Goal: Task Accomplishment & Management: Use online tool/utility

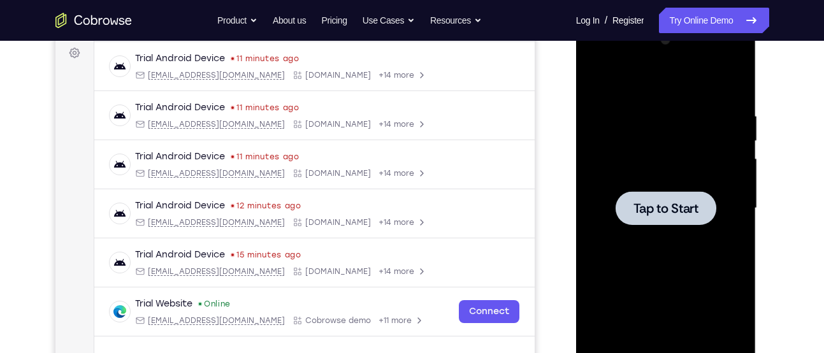
click at [661, 202] on span "Tap to Start" at bounding box center [665, 208] width 65 height 13
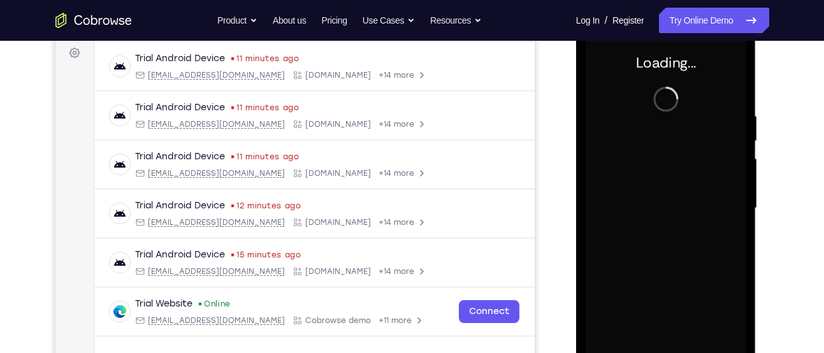
click at [661, 201] on div at bounding box center [665, 208] width 161 height 357
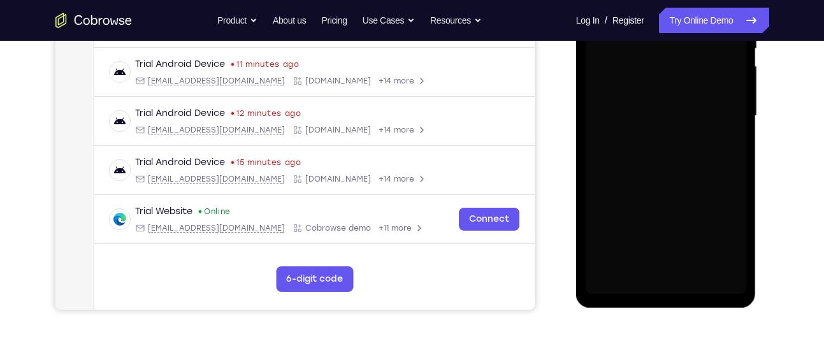
scroll to position [291, 0]
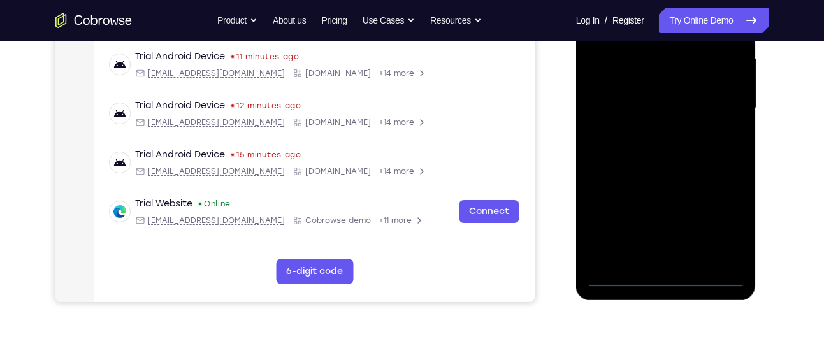
click at [707, 275] on div at bounding box center [665, 108] width 161 height 357
drag, startPoint x: 646, startPoint y: 182, endPoint x: 743, endPoint y: 171, distance: 98.0
click at [743, 171] on div at bounding box center [665, 108] width 161 height 357
click at [624, 104] on div at bounding box center [665, 108] width 161 height 357
click at [731, 227] on div at bounding box center [665, 108] width 161 height 357
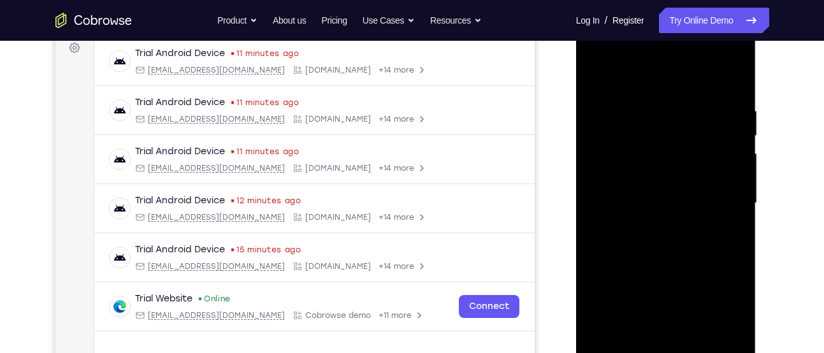
scroll to position [195, 0]
click at [641, 82] on div at bounding box center [665, 203] width 161 height 357
click at [716, 196] on div at bounding box center [665, 203] width 161 height 357
click at [645, 226] on div at bounding box center [665, 203] width 161 height 357
click at [697, 206] on div at bounding box center [665, 203] width 161 height 357
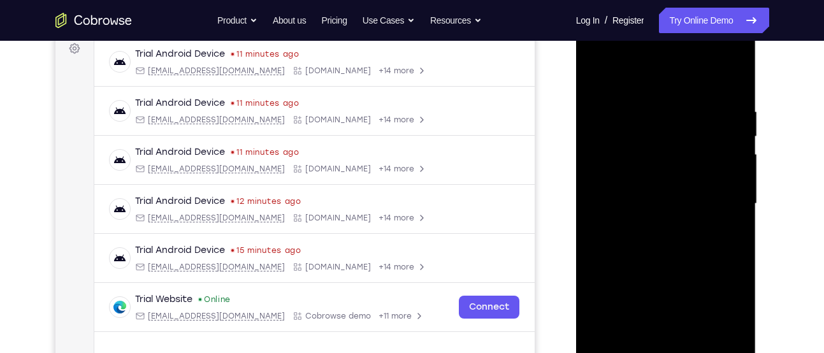
click at [642, 176] on div at bounding box center [665, 203] width 161 height 357
click at [649, 194] on div at bounding box center [665, 203] width 161 height 357
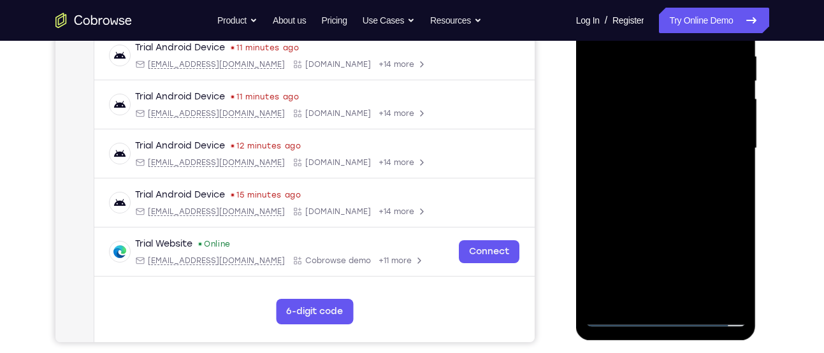
scroll to position [243, 0]
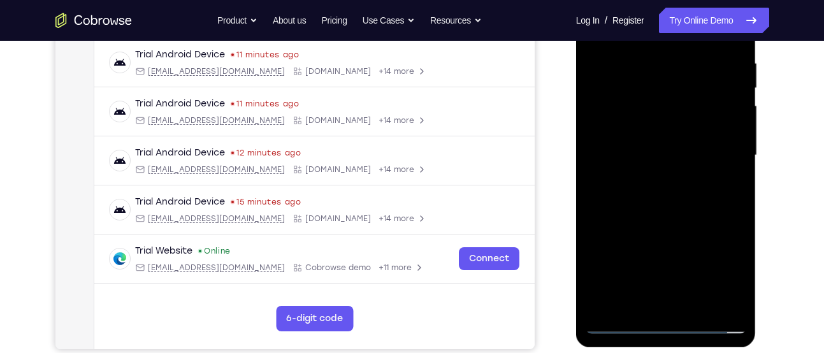
click at [666, 141] on div at bounding box center [665, 155] width 161 height 357
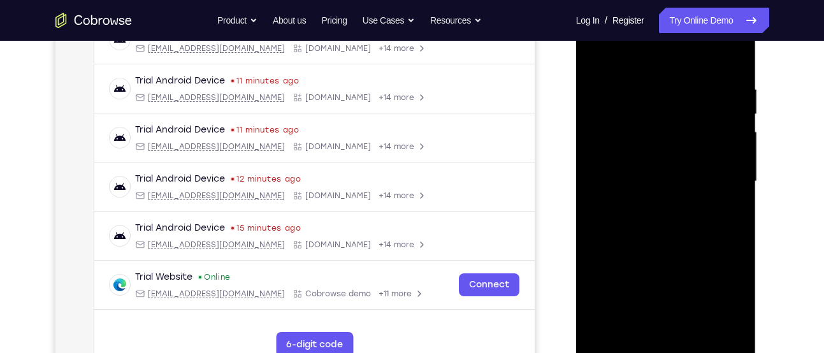
scroll to position [217, 0]
click at [596, 57] on div at bounding box center [665, 182] width 161 height 357
click at [689, 189] on div at bounding box center [665, 182] width 161 height 357
click at [595, 53] on div at bounding box center [665, 182] width 161 height 357
click at [633, 154] on div at bounding box center [665, 182] width 161 height 357
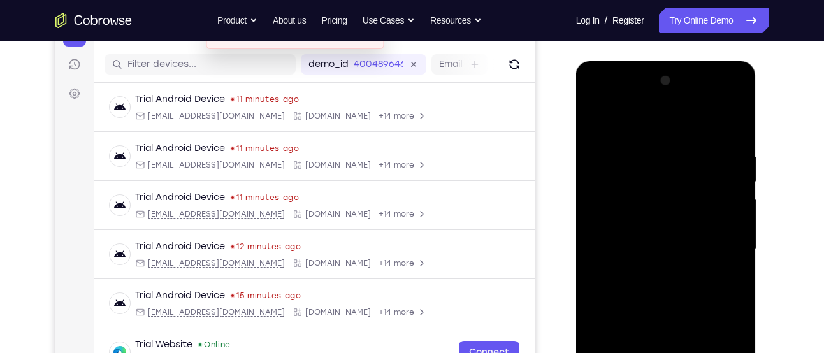
scroll to position [156, 0]
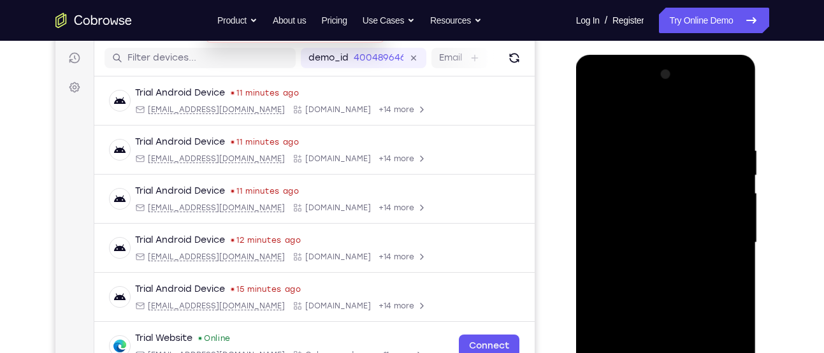
click at [647, 232] on div at bounding box center [665, 242] width 161 height 357
click at [704, 234] on div at bounding box center [665, 242] width 161 height 357
click at [661, 235] on div at bounding box center [665, 242] width 161 height 357
click at [664, 266] on div at bounding box center [665, 242] width 161 height 357
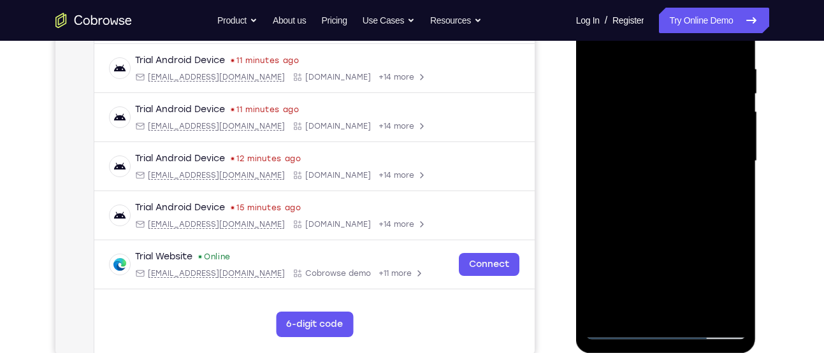
scroll to position [238, 0]
click at [677, 195] on div at bounding box center [665, 160] width 161 height 357
click at [688, 174] on div at bounding box center [665, 160] width 161 height 357
click at [656, 129] on div at bounding box center [665, 160] width 161 height 357
click at [657, 147] on div at bounding box center [665, 160] width 161 height 357
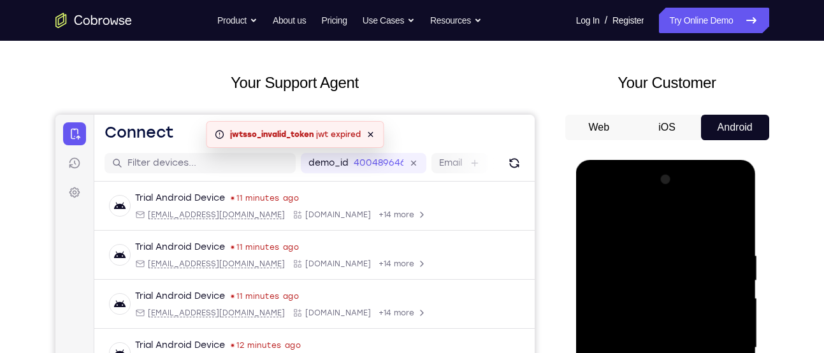
scroll to position [42, 0]
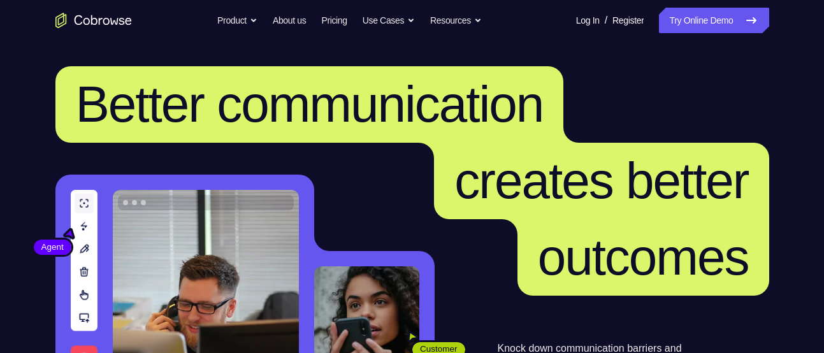
click at [724, 31] on link "Try Online Demo" at bounding box center [714, 20] width 110 height 25
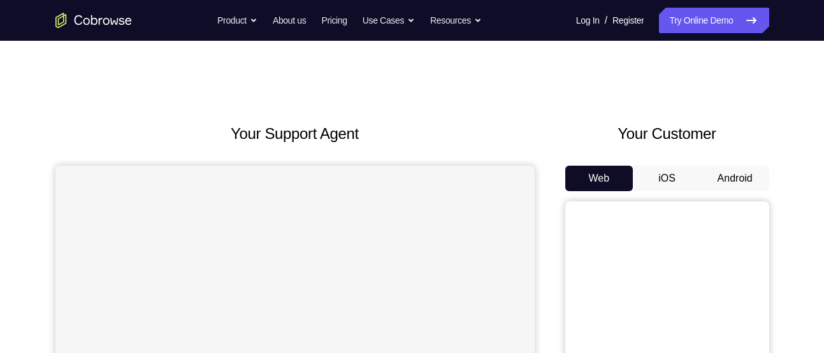
click at [706, 180] on button "Android" at bounding box center [735, 178] width 68 height 25
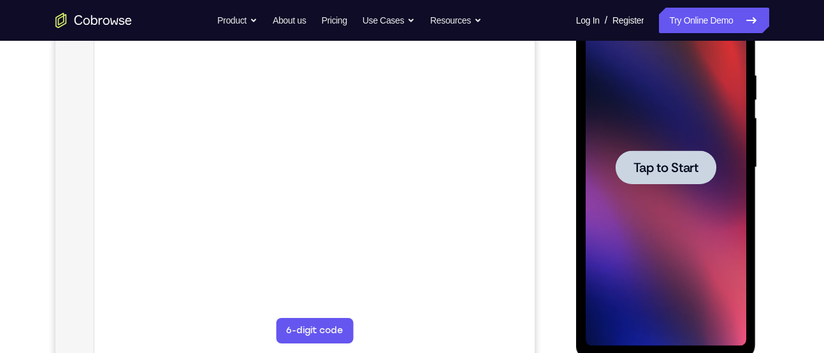
click at [682, 182] on div at bounding box center [665, 167] width 101 height 34
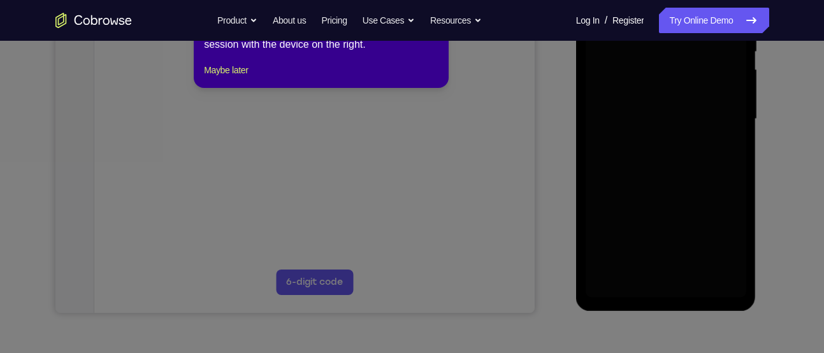
scroll to position [280, 0]
click at [682, 182] on icon at bounding box center [416, 159] width 833 height 388
click at [248, 77] on button "Maybe later" at bounding box center [226, 69] width 44 height 15
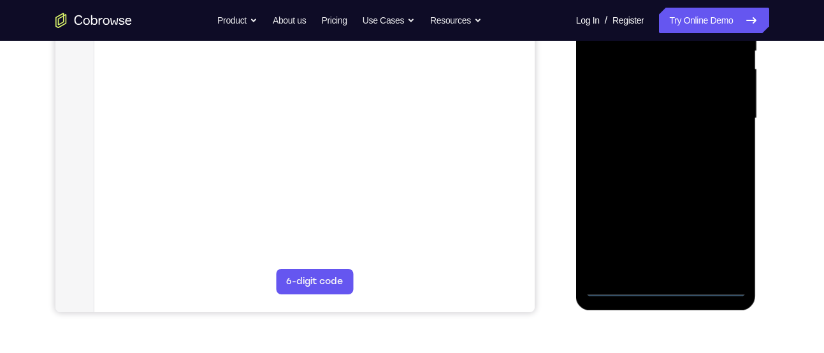
click at [708, 287] on div at bounding box center [665, 118] width 161 height 357
drag, startPoint x: 643, startPoint y: 206, endPoint x: 773, endPoint y: 203, distance: 130.6
click at [757, 203] on html "Online web based iOS Simulators and Android Emulators. Run iPhone, iPad, Mobile…" at bounding box center [667, 122] width 182 height 382
click at [629, 112] on div at bounding box center [665, 118] width 161 height 357
click at [719, 229] on div at bounding box center [665, 118] width 161 height 357
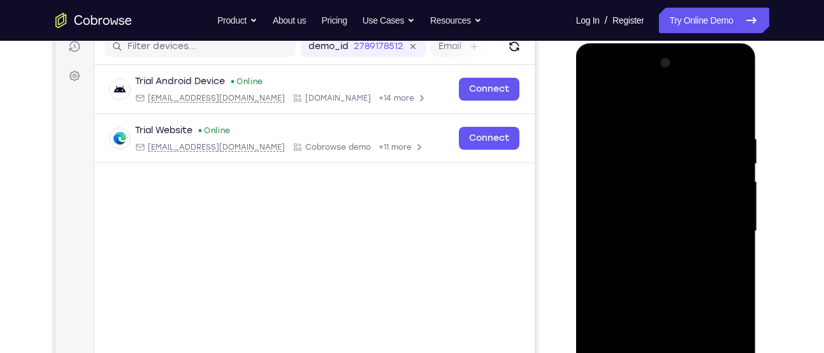
scroll to position [164, 0]
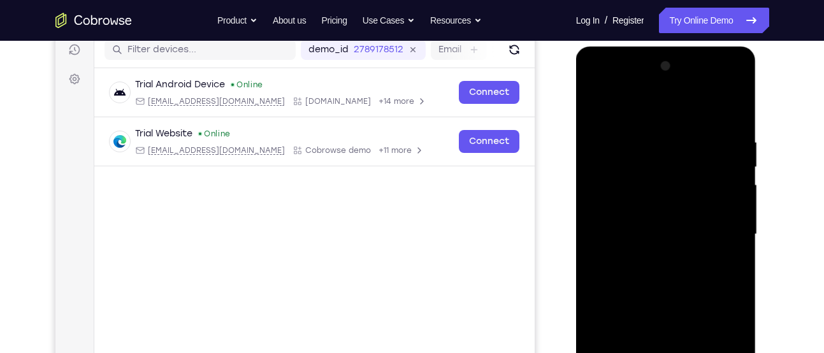
click at [656, 112] on div at bounding box center [665, 234] width 161 height 357
click at [714, 223] on div at bounding box center [665, 234] width 161 height 357
click at [647, 256] on div at bounding box center [665, 234] width 161 height 357
click at [655, 297] on div at bounding box center [665, 234] width 161 height 357
click at [653, 177] on div at bounding box center [665, 234] width 161 height 357
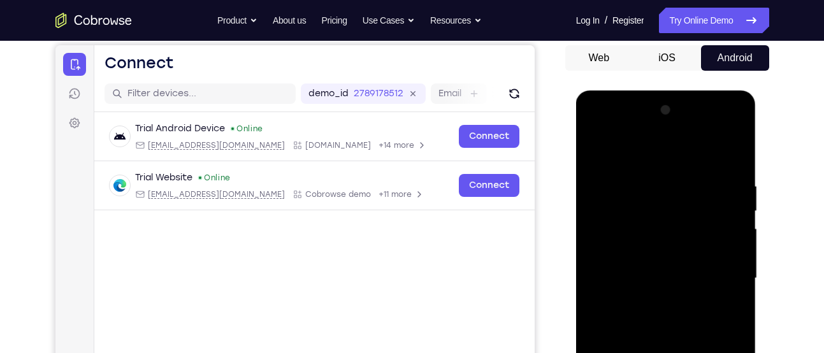
scroll to position [138, 0]
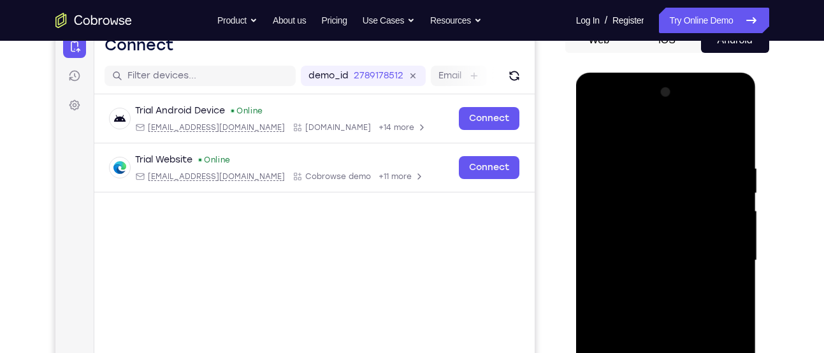
click at [648, 221] on div at bounding box center [665, 260] width 161 height 357
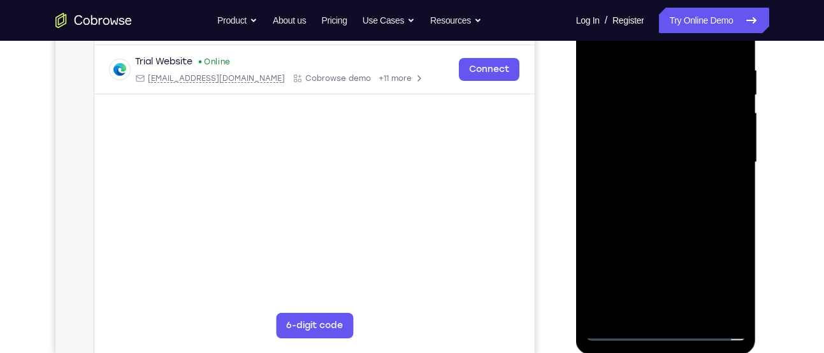
scroll to position [244, 0]
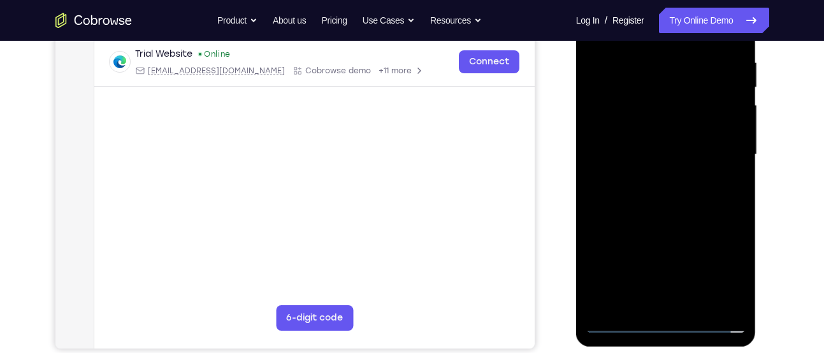
click at [664, 219] on div at bounding box center [665, 154] width 161 height 357
click at [652, 313] on div at bounding box center [665, 154] width 161 height 357
click at [630, 142] on div at bounding box center [665, 154] width 161 height 357
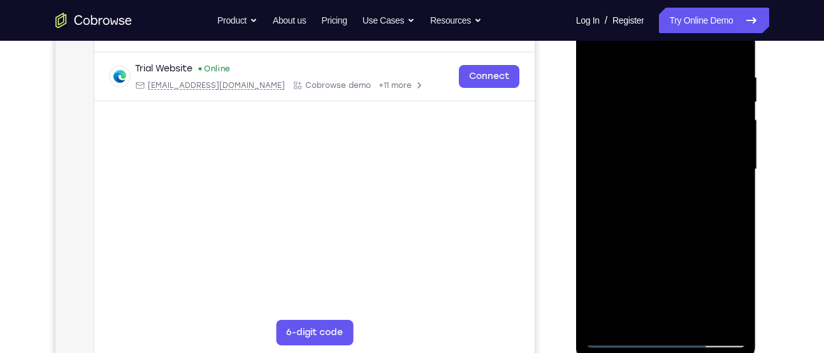
scroll to position [229, 0]
click at [724, 51] on div at bounding box center [665, 170] width 161 height 357
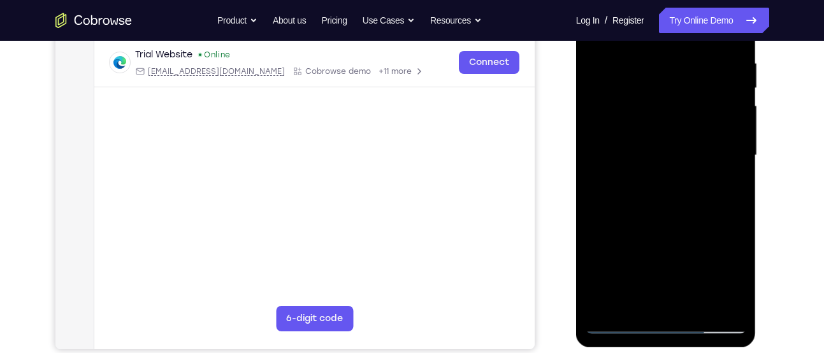
scroll to position [246, 0]
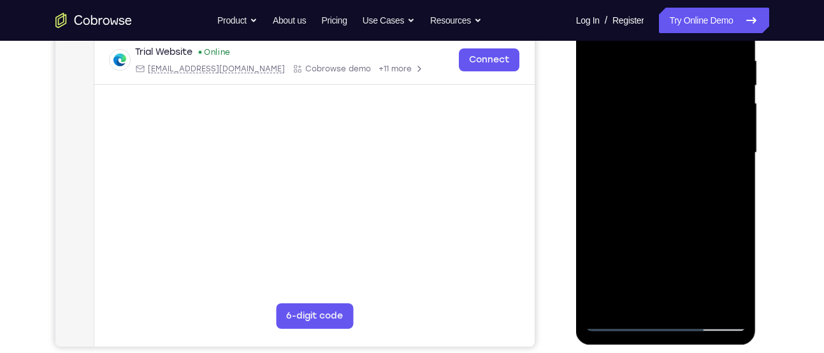
click at [733, 46] on div at bounding box center [665, 153] width 161 height 357
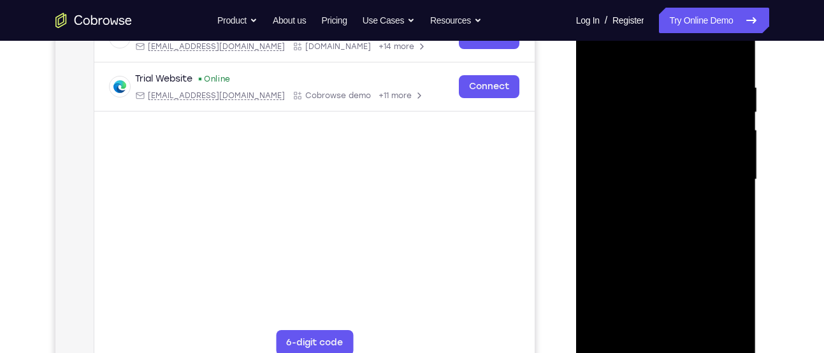
scroll to position [205, 0]
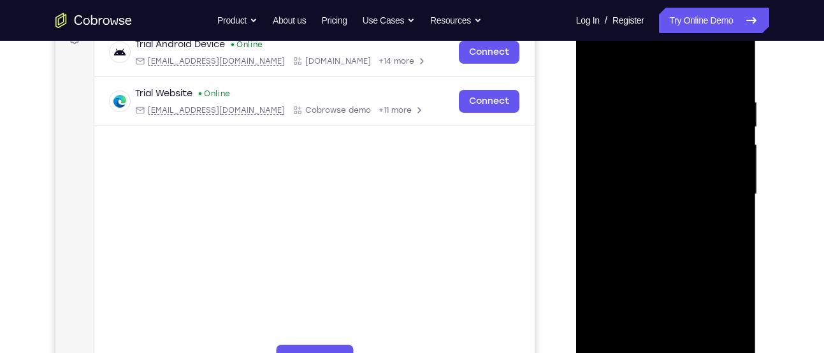
click at [652, 110] on div at bounding box center [665, 194] width 161 height 357
click at [732, 147] on div at bounding box center [665, 194] width 161 height 357
click at [727, 147] on div at bounding box center [665, 194] width 161 height 357
click at [594, 159] on div at bounding box center [665, 194] width 161 height 357
click at [729, 137] on div at bounding box center [665, 194] width 161 height 357
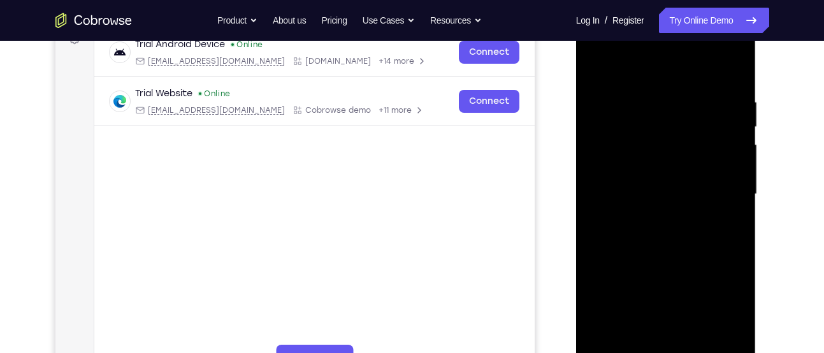
click at [591, 141] on div at bounding box center [665, 194] width 161 height 357
click at [595, 145] on div at bounding box center [665, 194] width 161 height 357
click at [594, 197] on div at bounding box center [665, 194] width 161 height 357
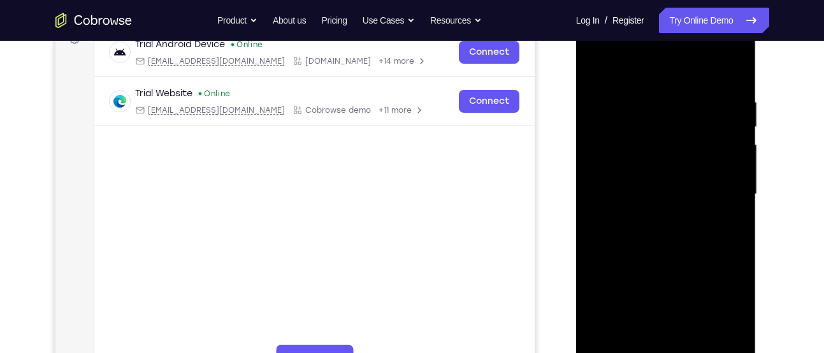
click at [594, 197] on div at bounding box center [665, 194] width 161 height 357
click at [720, 180] on div at bounding box center [665, 194] width 161 height 357
click at [600, 194] on div at bounding box center [665, 194] width 161 height 357
click at [605, 224] on div at bounding box center [665, 194] width 161 height 357
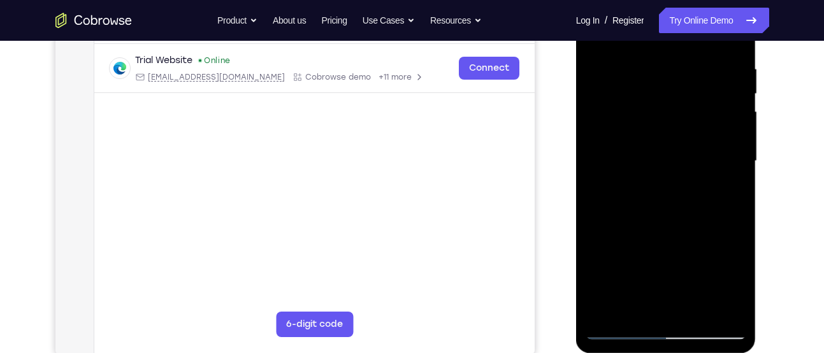
scroll to position [238, 0]
click at [596, 215] on div at bounding box center [665, 160] width 161 height 357
click at [733, 195] on div at bounding box center [665, 160] width 161 height 357
drag, startPoint x: 612, startPoint y: 245, endPoint x: 608, endPoint y: 263, distance: 19.0
click at [608, 263] on div at bounding box center [665, 160] width 161 height 357
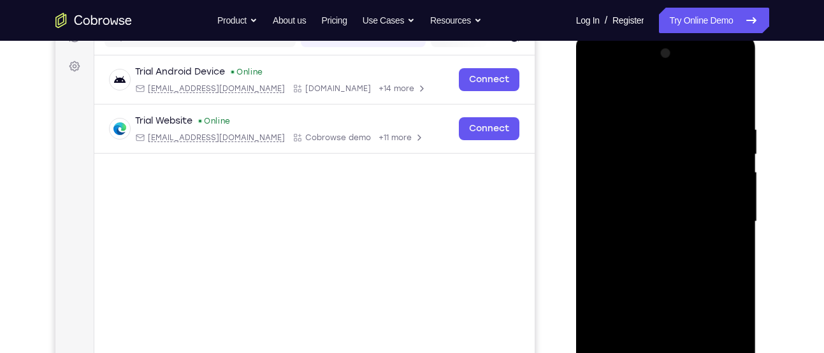
scroll to position [176, 0]
click at [724, 208] on div at bounding box center [665, 222] width 161 height 357
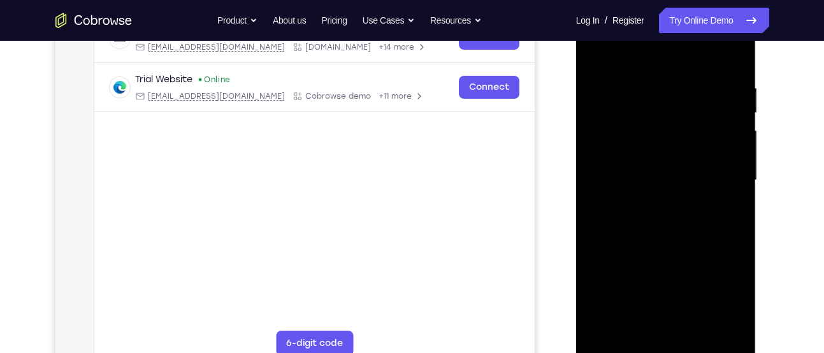
scroll to position [220, 0]
click at [592, 204] on div at bounding box center [665, 179] width 161 height 357
click at [598, 200] on div at bounding box center [665, 179] width 161 height 357
click at [619, 195] on div at bounding box center [665, 179] width 161 height 357
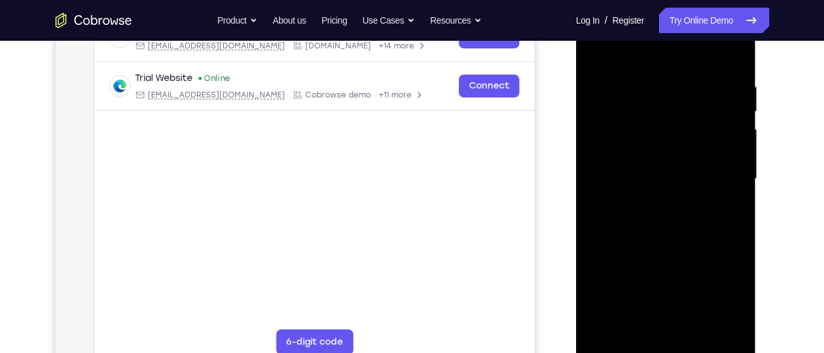
click at [713, 178] on div at bounding box center [665, 179] width 161 height 357
click at [598, 174] on div at bounding box center [665, 179] width 161 height 357
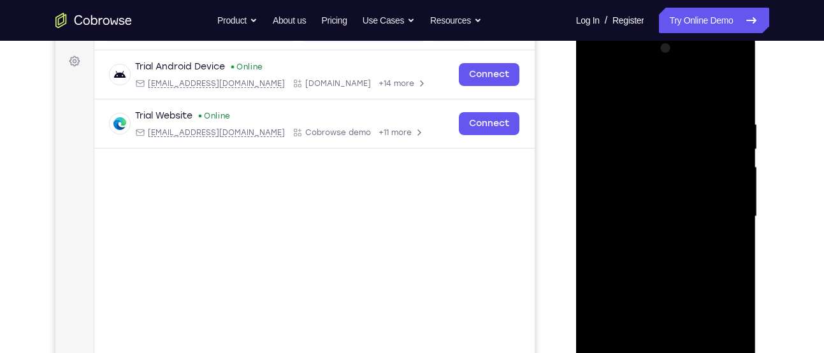
scroll to position [182, 0]
click at [729, 97] on div at bounding box center [665, 217] width 161 height 357
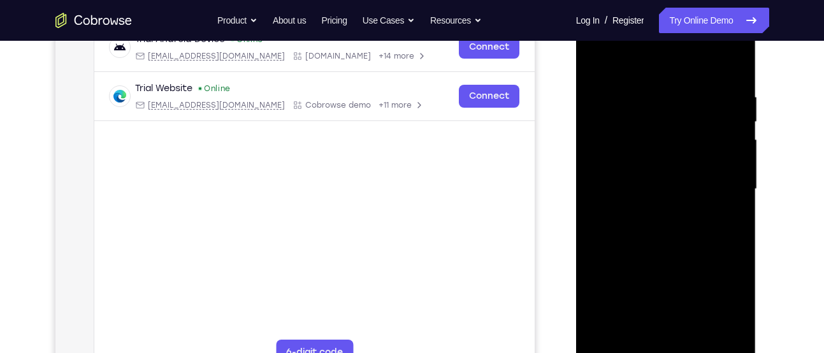
scroll to position [202, 0]
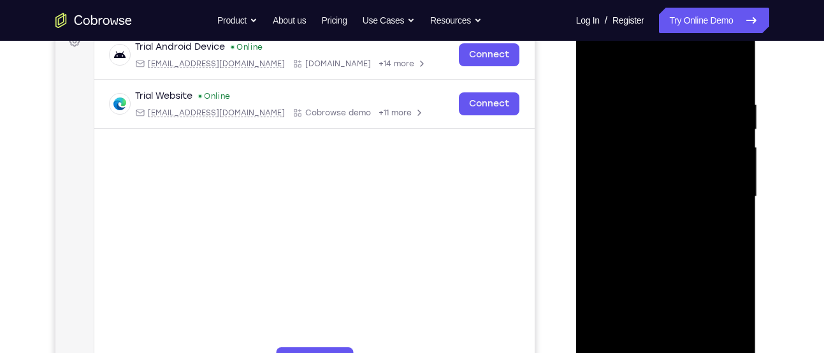
click at [738, 64] on div at bounding box center [665, 196] width 161 height 357
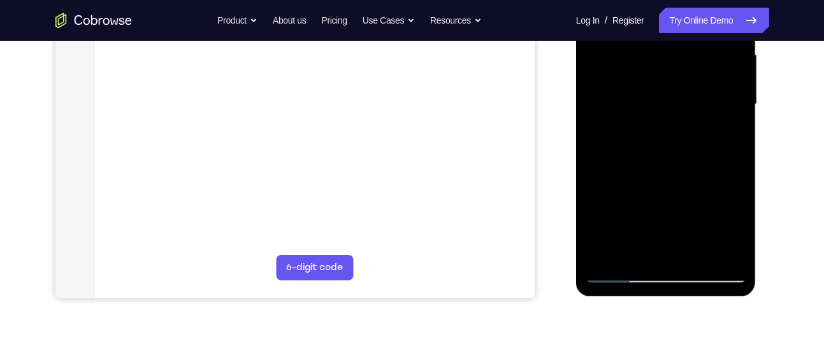
scroll to position [297, 0]
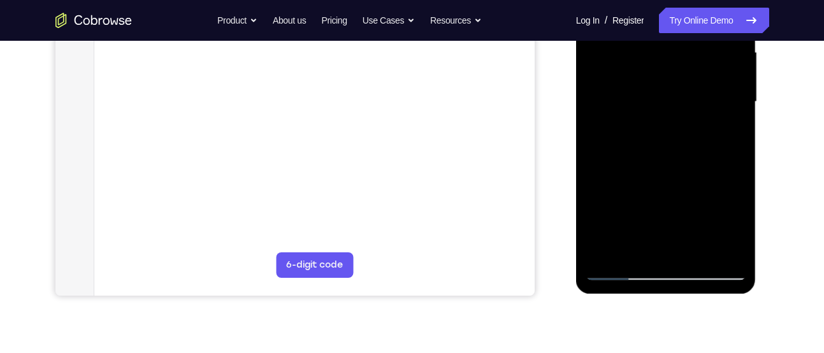
click at [698, 250] on div at bounding box center [665, 102] width 161 height 357
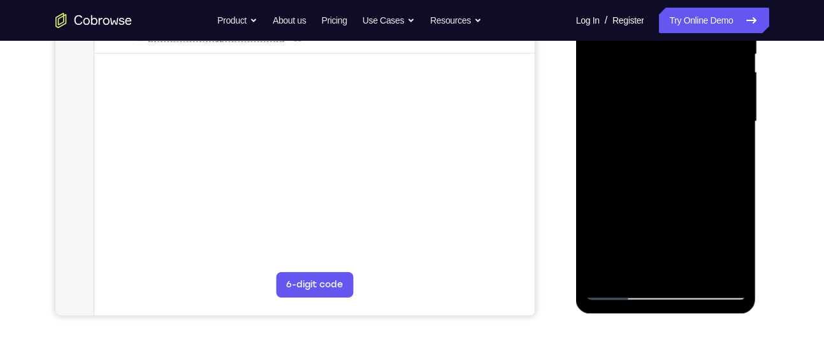
scroll to position [276, 0]
click at [664, 187] on div at bounding box center [665, 123] width 161 height 357
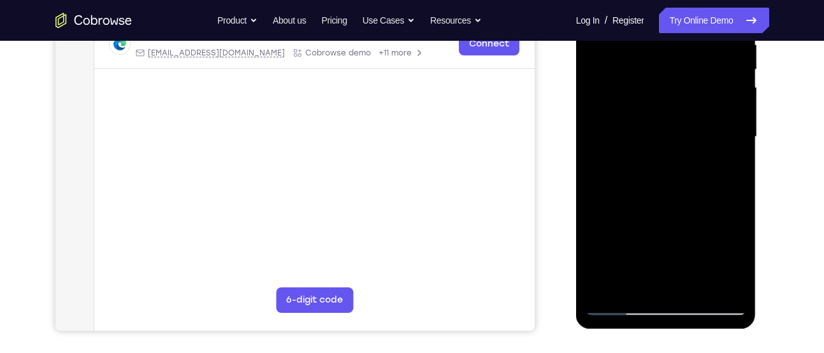
scroll to position [260, 0]
click at [669, 204] on div at bounding box center [665, 139] width 161 height 357
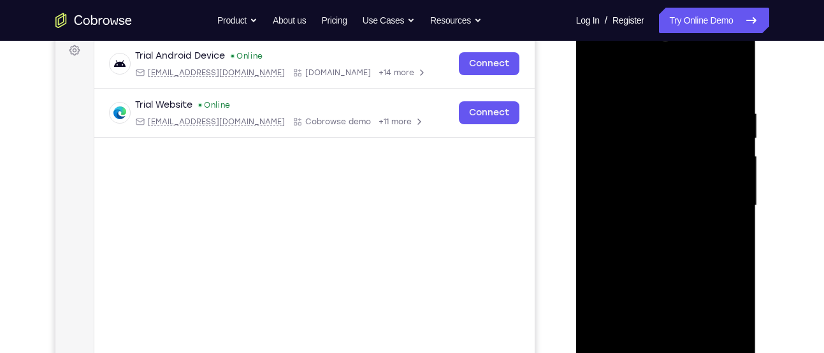
scroll to position [192, 0]
click at [594, 77] on div at bounding box center [665, 206] width 161 height 357
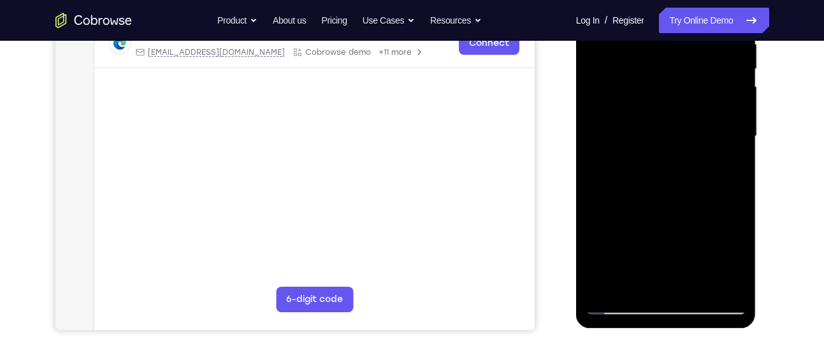
scroll to position [264, 0]
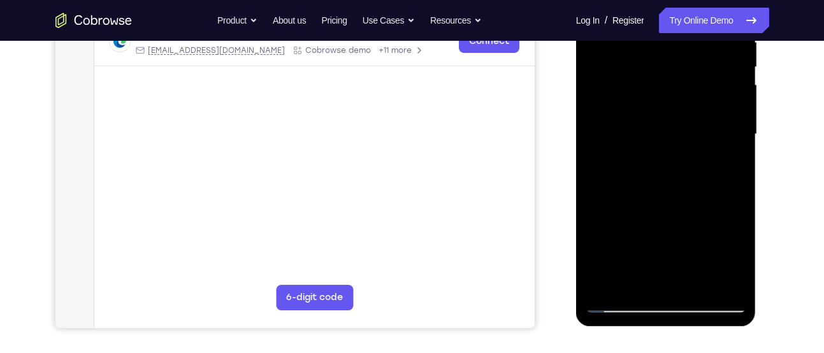
click at [652, 133] on div at bounding box center [665, 134] width 161 height 357
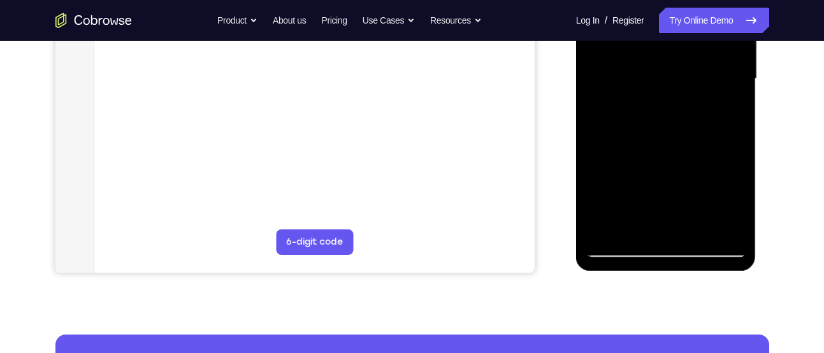
scroll to position [320, 0]
click at [615, 246] on div at bounding box center [665, 78] width 161 height 357
click at [617, 246] on div at bounding box center [665, 78] width 161 height 357
click at [683, 120] on div at bounding box center [665, 78] width 161 height 357
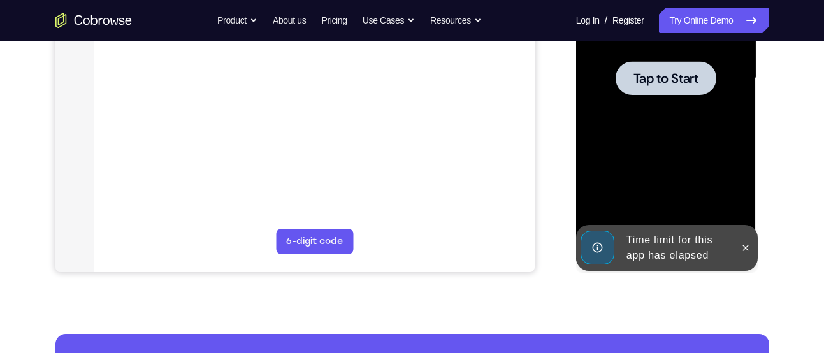
click at [662, 95] on div at bounding box center [665, 78] width 161 height 357
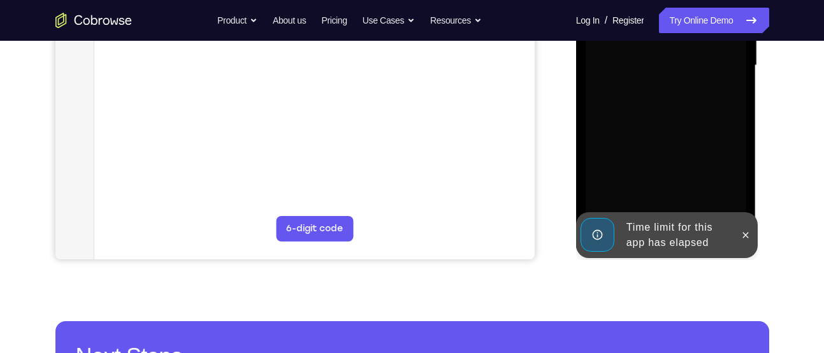
scroll to position [335, 0]
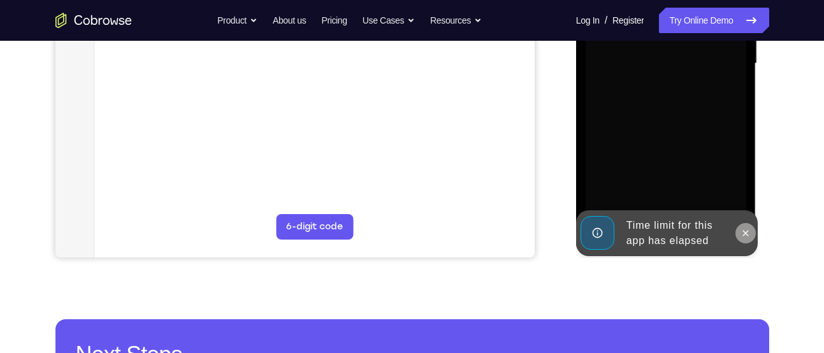
click at [740, 231] on icon at bounding box center [745, 233] width 10 height 10
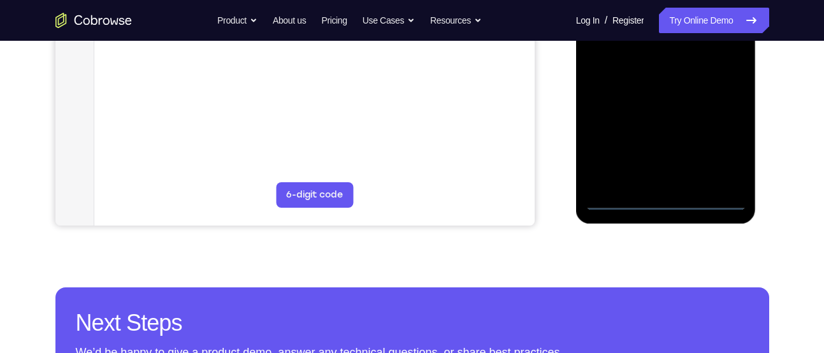
scroll to position [368, 0]
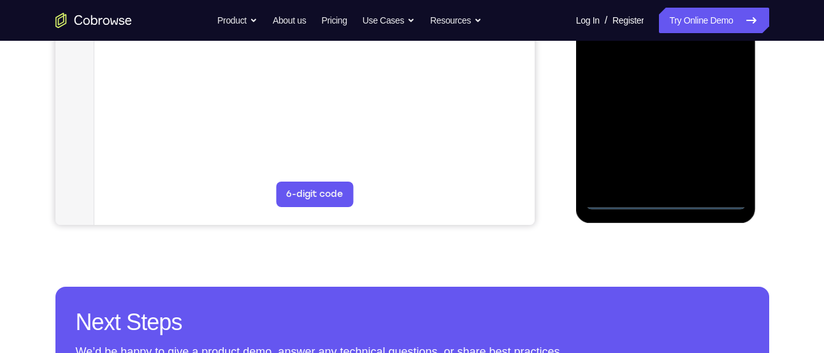
click at [713, 197] on div at bounding box center [665, 31] width 161 height 357
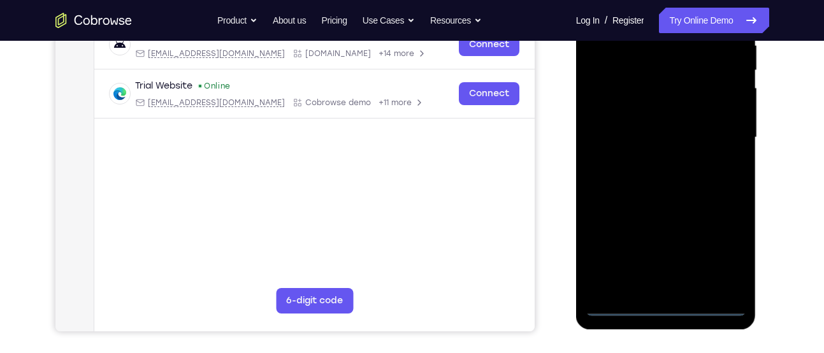
scroll to position [261, 0]
drag, startPoint x: 617, startPoint y: 136, endPoint x: 708, endPoint y: 122, distance: 92.2
click at [708, 122] on div at bounding box center [665, 138] width 161 height 357
click at [611, 131] on div at bounding box center [665, 138] width 161 height 357
click at [722, 259] on div at bounding box center [665, 138] width 161 height 357
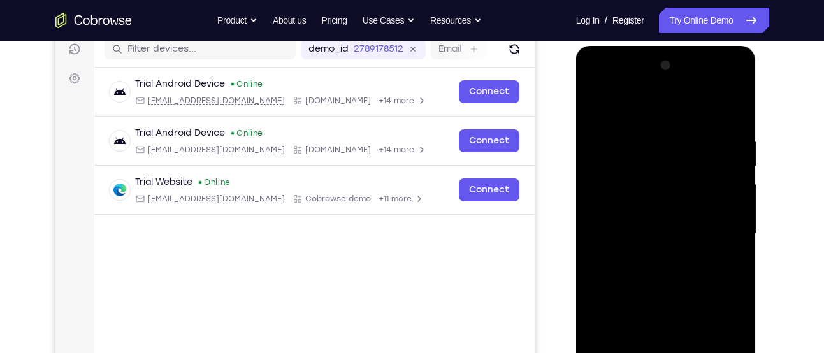
scroll to position [164, 0]
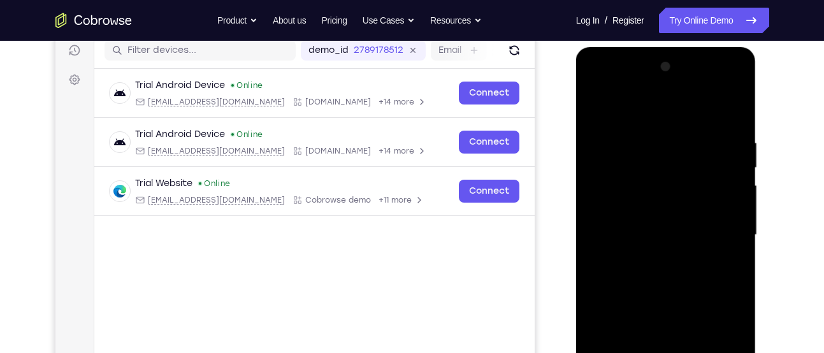
click at [670, 110] on div at bounding box center [665, 235] width 161 height 357
click at [716, 226] on div at bounding box center [665, 235] width 161 height 357
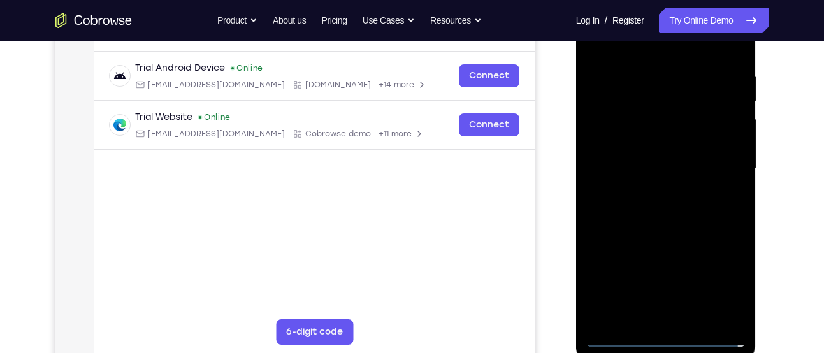
scroll to position [233, 0]
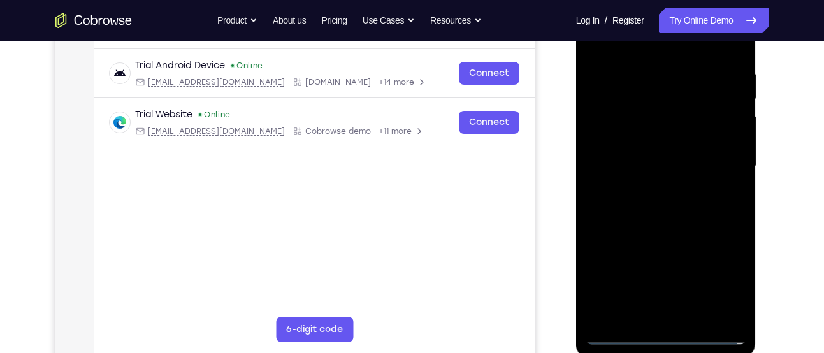
click at [650, 189] on div at bounding box center [665, 166] width 161 height 357
click at [698, 175] on div at bounding box center [665, 166] width 161 height 357
click at [695, 145] on div at bounding box center [665, 166] width 161 height 357
click at [670, 155] on div at bounding box center [665, 166] width 161 height 357
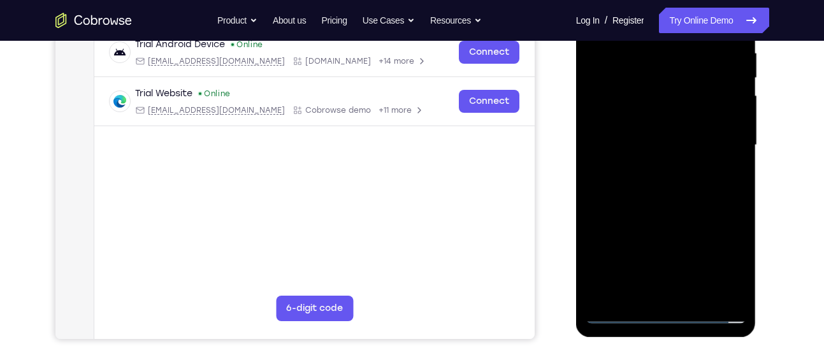
scroll to position [253, 0]
click at [678, 131] on div at bounding box center [665, 146] width 161 height 357
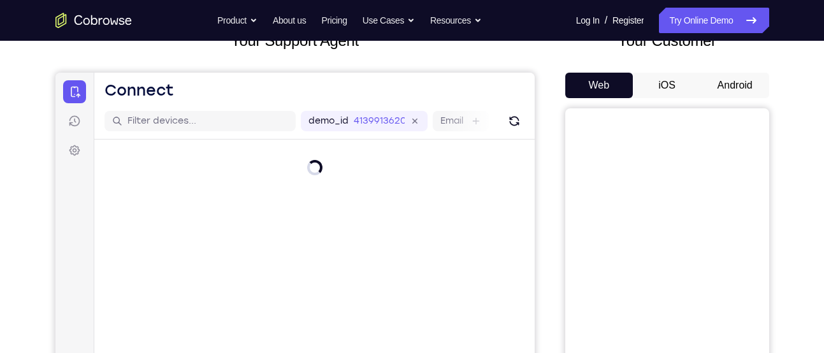
scroll to position [92, 0]
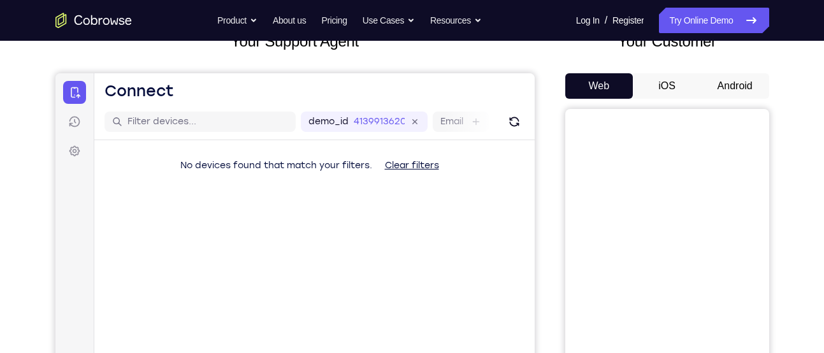
click at [729, 101] on div "Web iOS Android" at bounding box center [667, 286] width 204 height 427
click at [730, 97] on button "Android" at bounding box center [735, 85] width 68 height 25
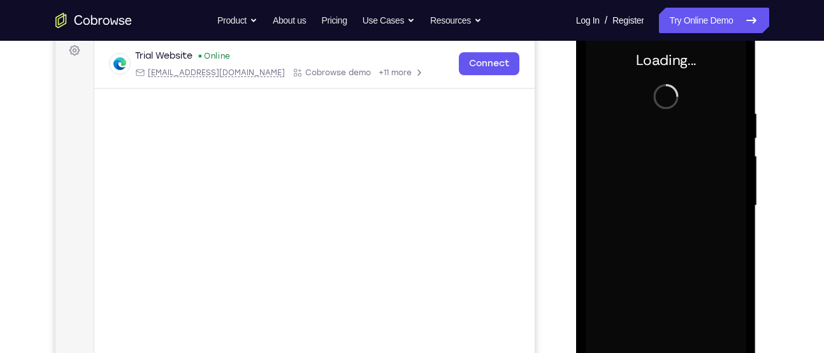
scroll to position [0, 0]
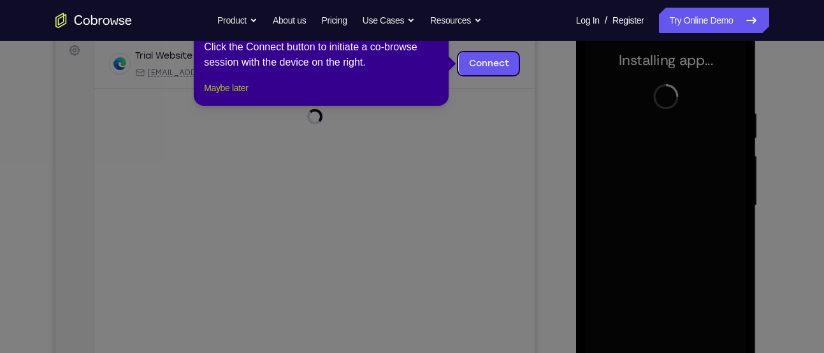
click at [241, 96] on button "Maybe later" at bounding box center [226, 87] width 44 height 15
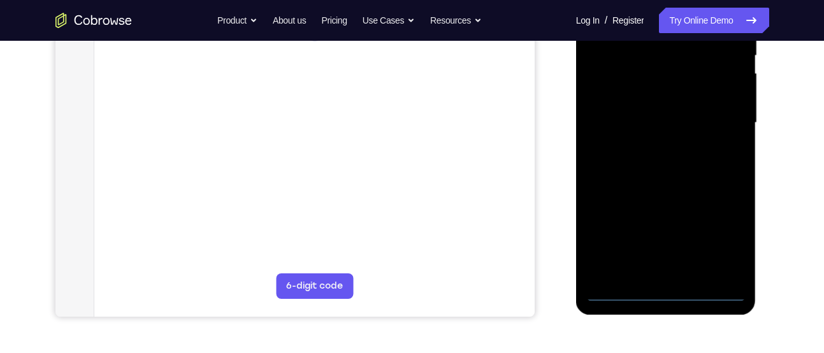
scroll to position [273, 0]
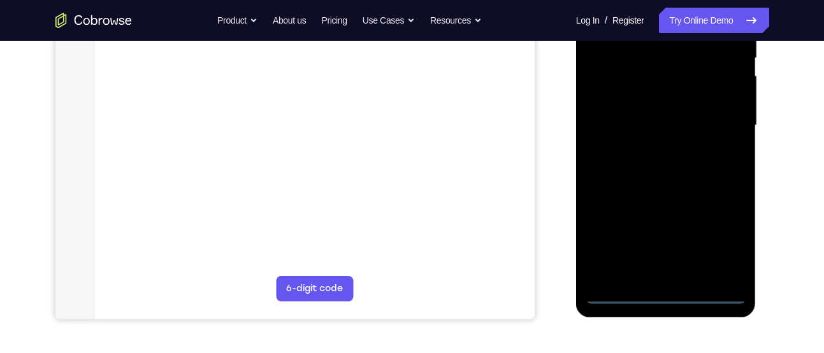
click at [708, 296] on div at bounding box center [665, 125] width 161 height 357
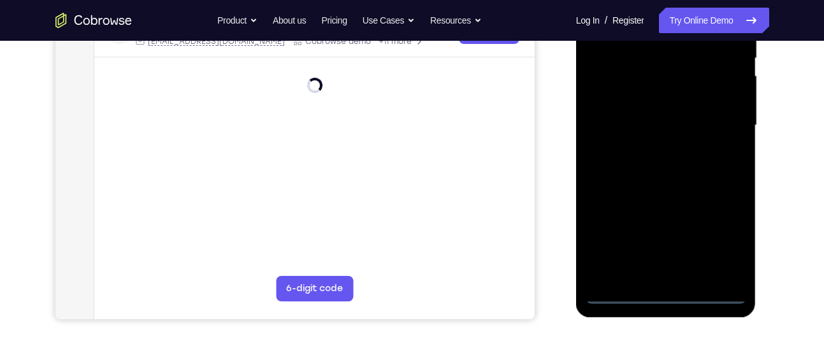
drag, startPoint x: 627, startPoint y: 194, endPoint x: 717, endPoint y: 197, distance: 89.9
click at [717, 197] on div at bounding box center [665, 125] width 161 height 357
click at [626, 110] on div at bounding box center [665, 125] width 161 height 357
click at [720, 235] on div at bounding box center [665, 125] width 161 height 357
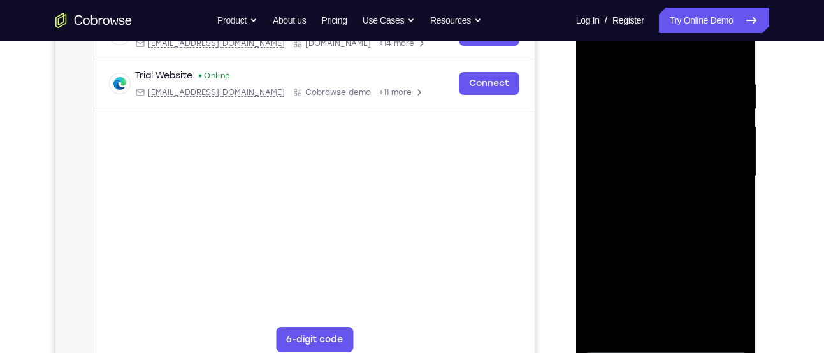
scroll to position [222, 0]
click at [649, 57] on div at bounding box center [665, 177] width 161 height 357
click at [722, 168] on div at bounding box center [665, 177] width 161 height 357
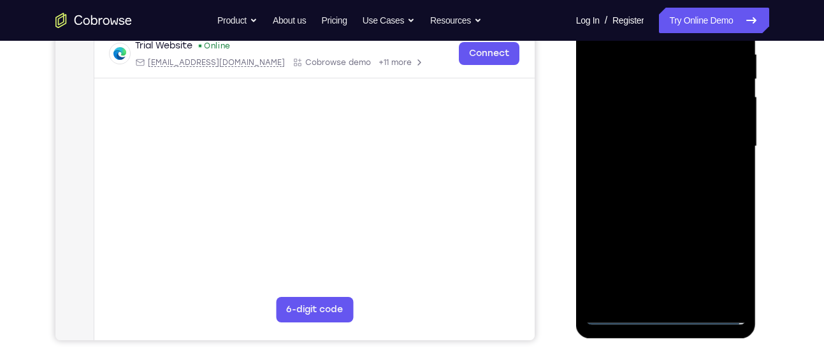
scroll to position [256, 0]
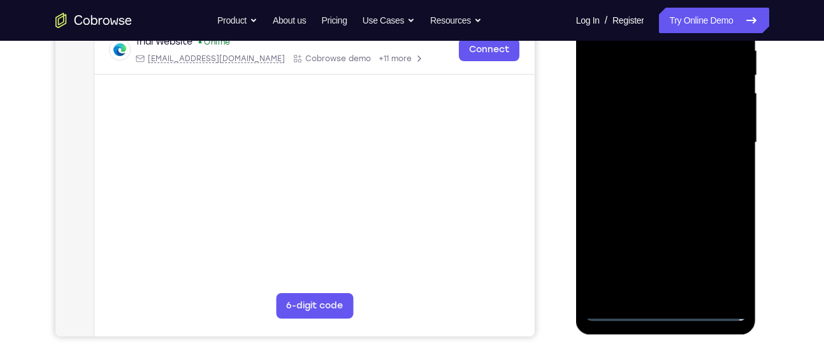
click at [652, 160] on div at bounding box center [665, 142] width 161 height 357
click at [666, 211] on div at bounding box center [665, 142] width 161 height 357
click at [644, 83] on div at bounding box center [665, 142] width 161 height 357
click at [648, 101] on div at bounding box center [665, 142] width 161 height 357
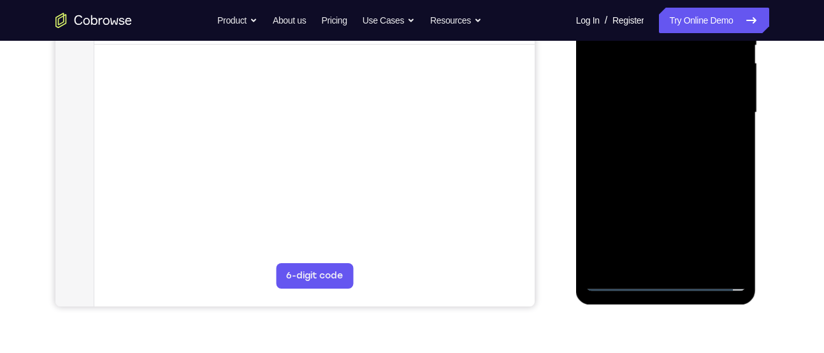
scroll to position [276, 0]
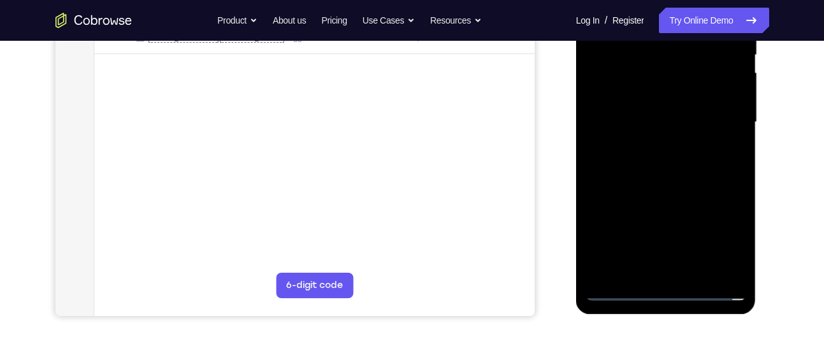
click at [681, 89] on div at bounding box center [665, 122] width 161 height 357
click at [650, 192] on div at bounding box center [665, 122] width 161 height 357
click at [667, 271] on div at bounding box center [665, 122] width 161 height 357
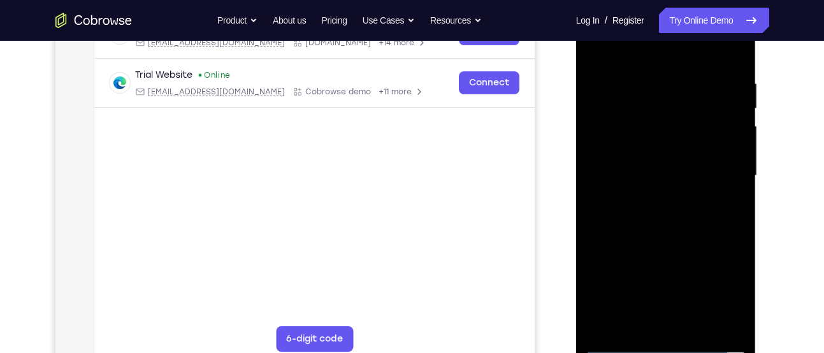
scroll to position [222, 0]
click at [642, 160] on div at bounding box center [665, 176] width 161 height 357
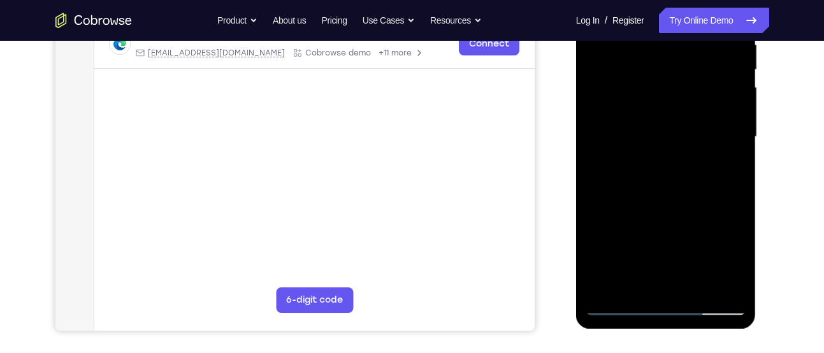
scroll to position [262, 0]
click at [696, 285] on div at bounding box center [665, 136] width 161 height 357
click at [661, 187] on div at bounding box center [665, 136] width 161 height 357
click at [723, 283] on div at bounding box center [665, 136] width 161 height 357
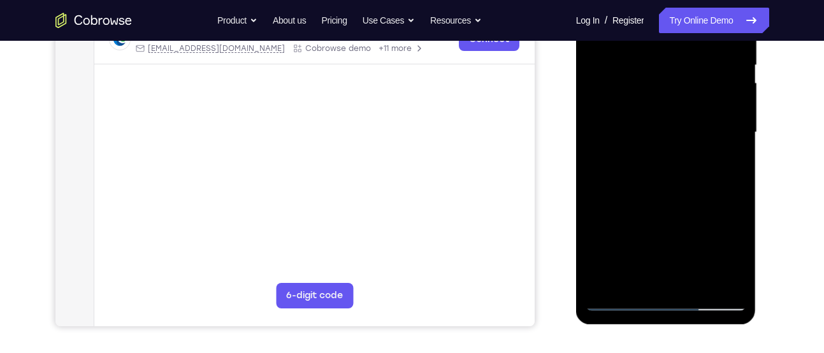
scroll to position [267, 0]
click at [696, 280] on div at bounding box center [665, 131] width 161 height 357
click at [686, 194] on div at bounding box center [665, 131] width 161 height 357
click at [657, 168] on div at bounding box center [665, 131] width 161 height 357
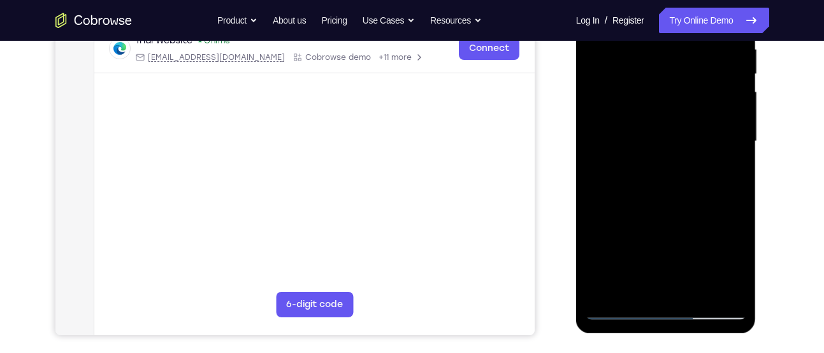
scroll to position [256, 0]
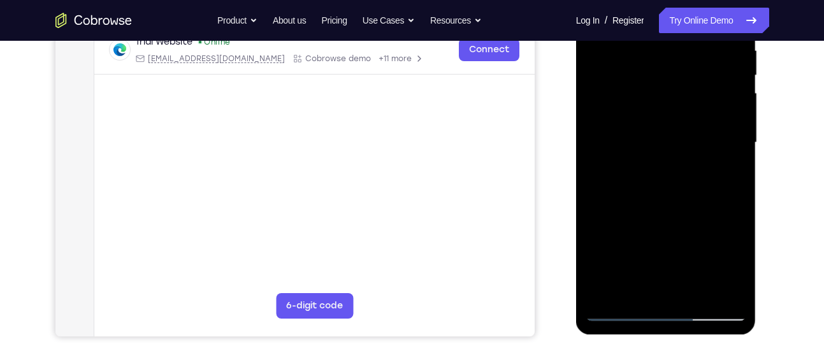
click at [669, 193] on div at bounding box center [665, 142] width 161 height 357
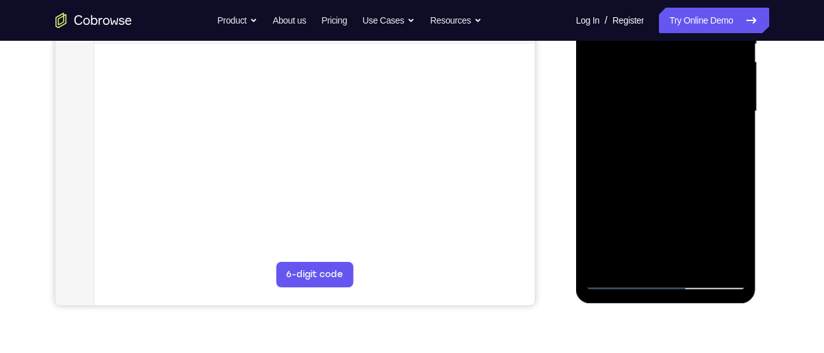
scroll to position [290, 0]
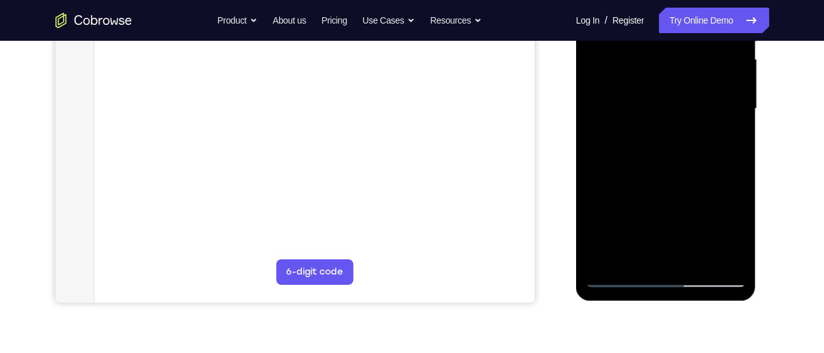
click at [698, 254] on div at bounding box center [665, 109] width 161 height 357
click at [646, 154] on div at bounding box center [665, 109] width 161 height 357
click at [620, 280] on div at bounding box center [665, 109] width 161 height 357
click at [663, 101] on div at bounding box center [665, 109] width 161 height 357
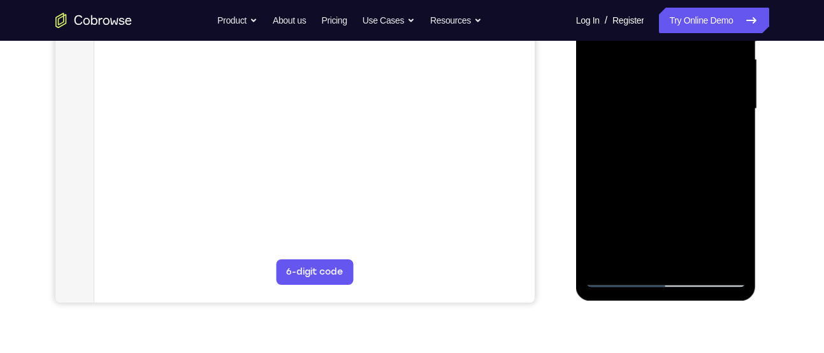
click at [614, 276] on div at bounding box center [665, 109] width 161 height 357
click at [664, 94] on div at bounding box center [665, 109] width 161 height 357
click at [616, 276] on div at bounding box center [665, 109] width 161 height 357
click at [664, 172] on div at bounding box center [665, 109] width 161 height 357
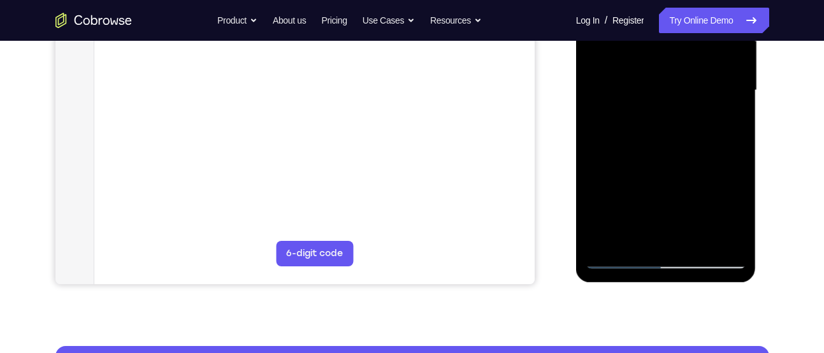
scroll to position [317, 0]
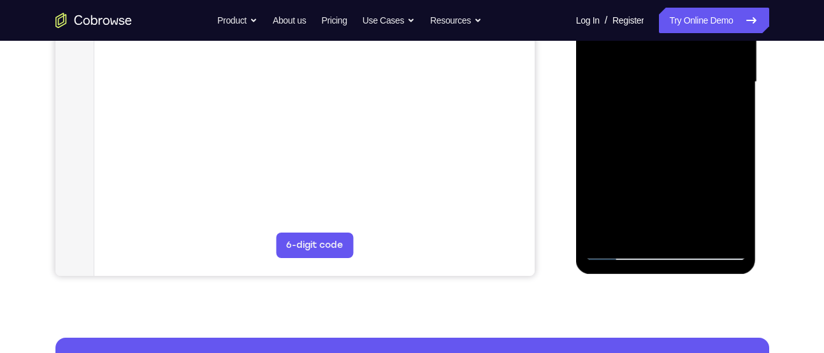
click at [643, 113] on div at bounding box center [665, 82] width 161 height 357
click at [626, 224] on div at bounding box center [665, 82] width 161 height 357
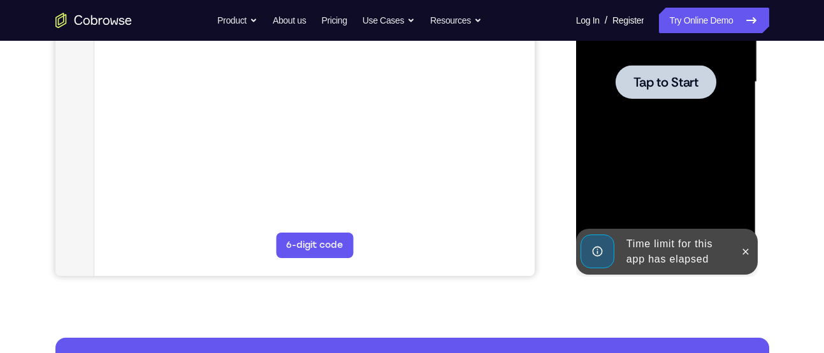
click at [668, 116] on div at bounding box center [665, 82] width 161 height 357
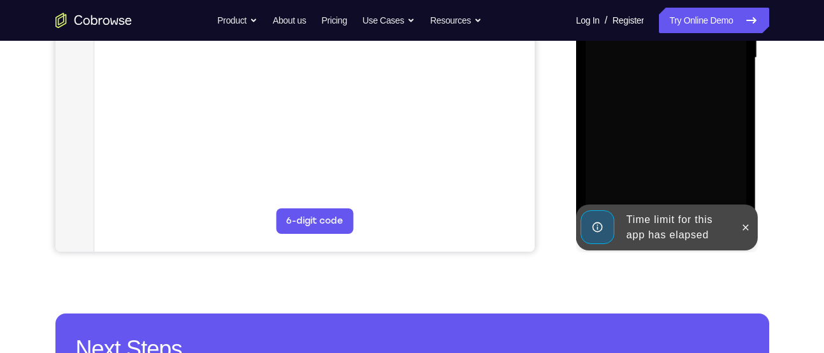
scroll to position [345, 0]
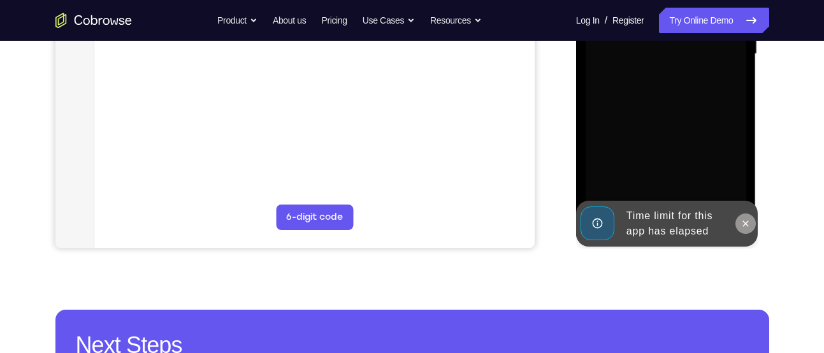
click at [750, 223] on icon at bounding box center [745, 224] width 10 height 10
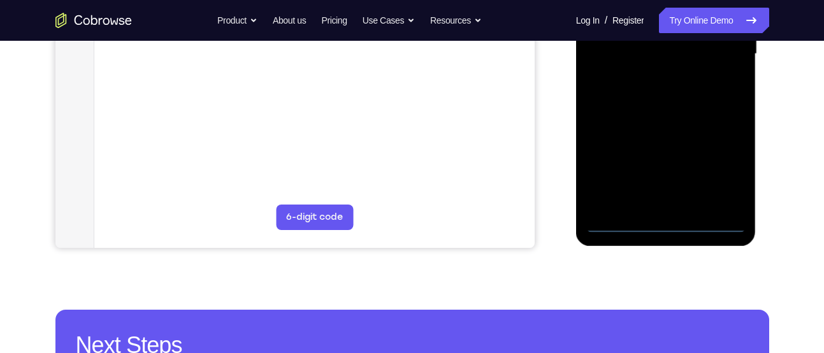
click at [717, 229] on div at bounding box center [665, 54] width 161 height 357
drag, startPoint x: 615, startPoint y: 99, endPoint x: 779, endPoint y: 55, distance: 169.4
click at [757, 55] on html "Online web based iOS Simulators and Android Emulators. Run iPhone, iPad, Mobile…" at bounding box center [667, 57] width 182 height 382
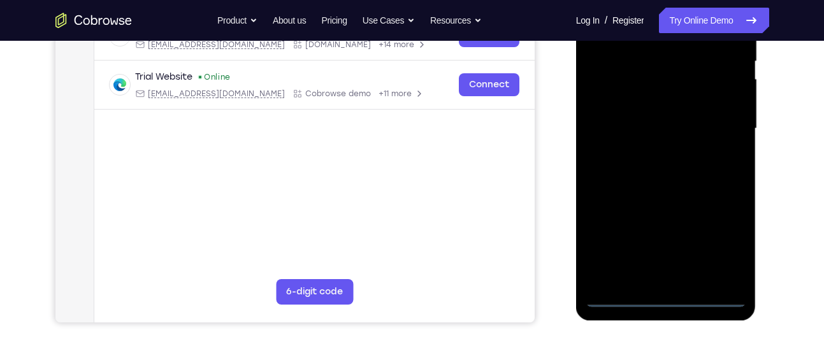
scroll to position [267, 0]
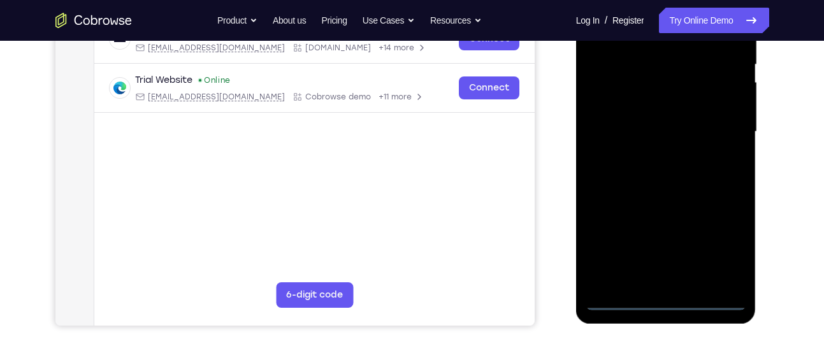
drag, startPoint x: 628, startPoint y: 119, endPoint x: 776, endPoint y: 99, distance: 149.2
click at [757, 99] on html "Online web based iOS Simulators and Android Emulators. Run iPhone, iPad, Mobile…" at bounding box center [667, 135] width 182 height 382
click at [624, 126] on div at bounding box center [665, 131] width 161 height 357
click at [713, 240] on div at bounding box center [665, 131] width 161 height 357
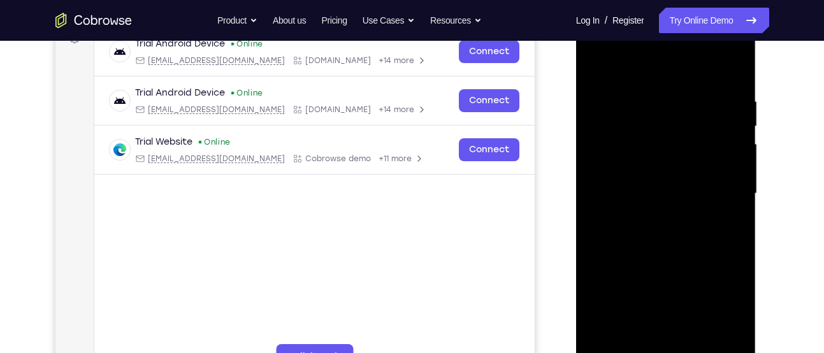
scroll to position [196, 0]
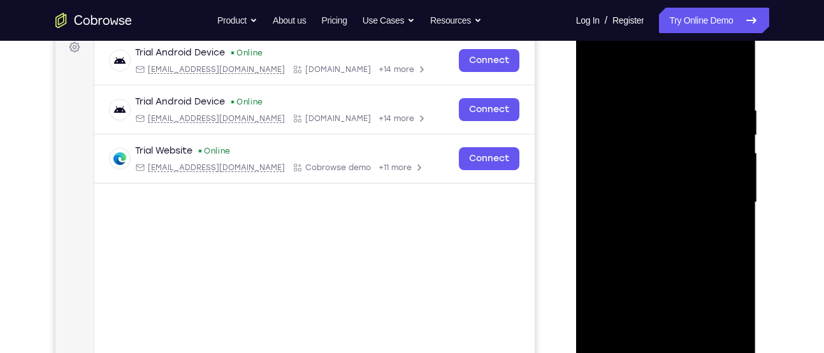
click at [673, 82] on div at bounding box center [665, 202] width 161 height 357
click at [723, 194] on div at bounding box center [665, 202] width 161 height 357
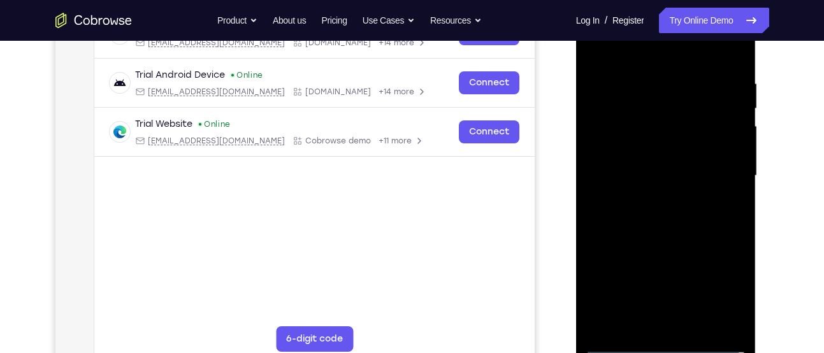
scroll to position [224, 0]
click at [652, 203] on div at bounding box center [665, 175] width 161 height 357
click at [668, 233] on div at bounding box center [665, 175] width 161 height 357
click at [630, 115] on div at bounding box center [665, 175] width 161 height 357
drag, startPoint x: 635, startPoint y: 158, endPoint x: 663, endPoint y: 120, distance: 47.0
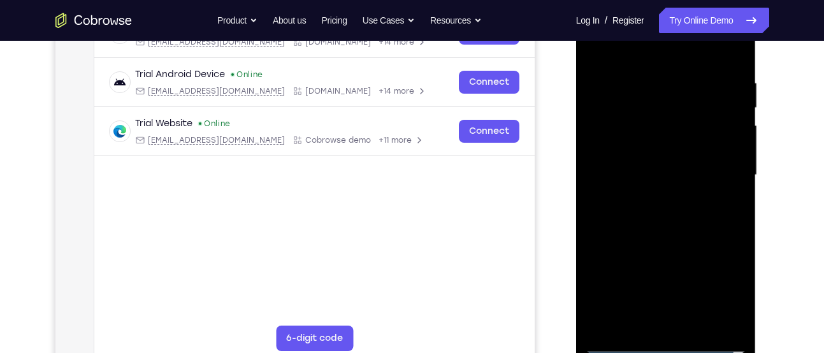
click at [663, 120] on div at bounding box center [665, 175] width 161 height 357
click at [659, 123] on div at bounding box center [665, 175] width 161 height 357
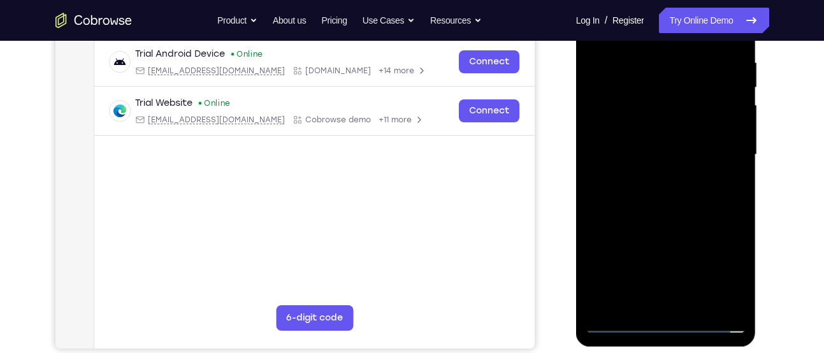
click at [650, 217] on div at bounding box center [665, 154] width 161 height 357
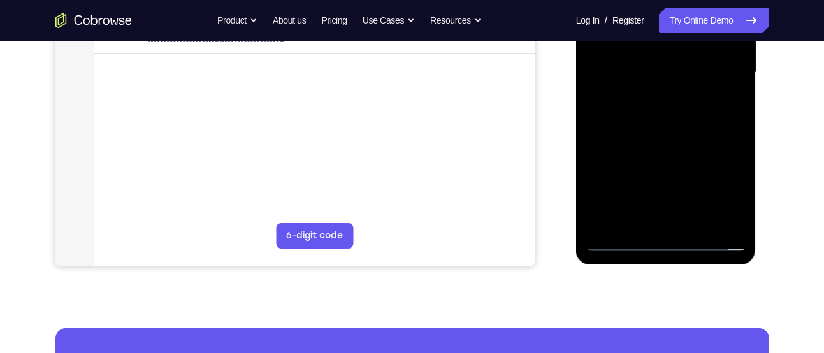
scroll to position [327, 0]
click at [680, 224] on div at bounding box center [665, 72] width 161 height 357
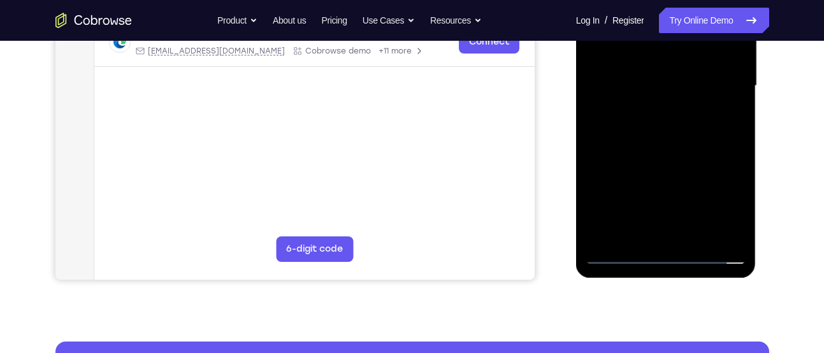
scroll to position [313, 0]
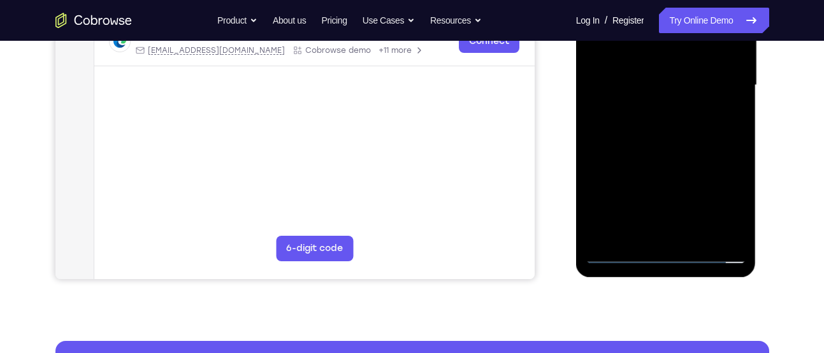
click at [616, 252] on div at bounding box center [665, 85] width 161 height 357
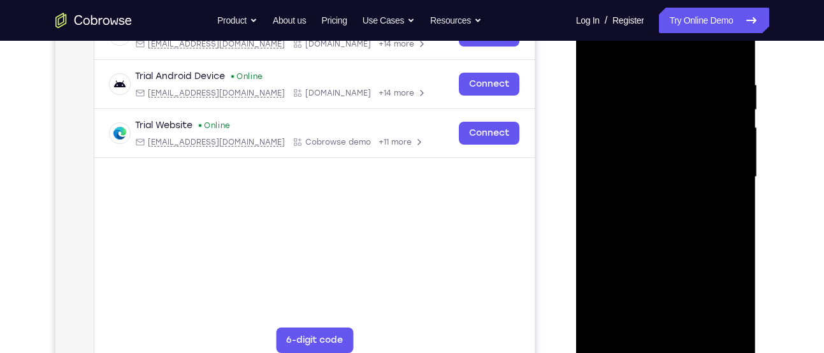
scroll to position [162, 0]
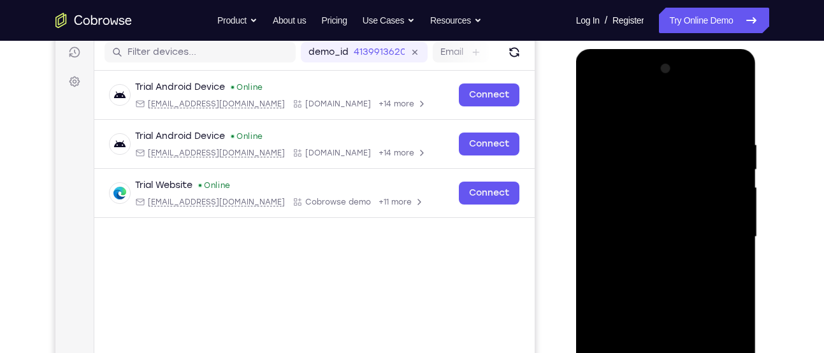
click at [594, 104] on div at bounding box center [665, 237] width 161 height 357
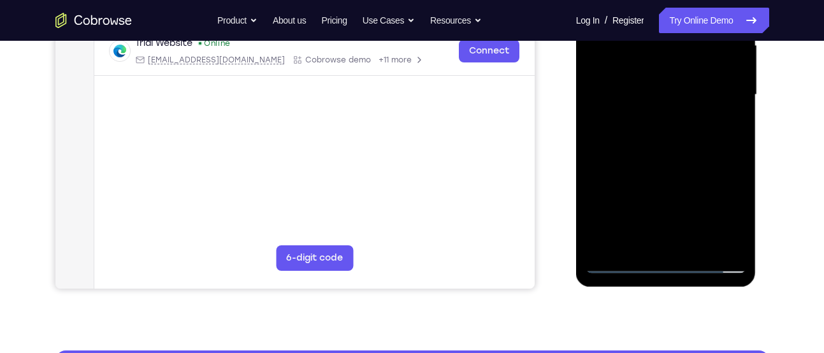
scroll to position [317, 0]
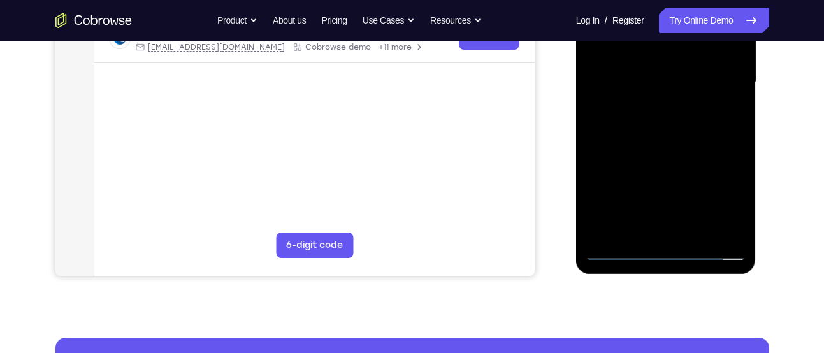
click at [718, 254] on div at bounding box center [665, 82] width 161 height 357
drag, startPoint x: 626, startPoint y: 141, endPoint x: 686, endPoint y: 141, distance: 59.9
click at [686, 141] on div at bounding box center [665, 82] width 161 height 357
click at [606, 64] on div at bounding box center [665, 82] width 161 height 357
click at [714, 201] on div at bounding box center [665, 82] width 161 height 357
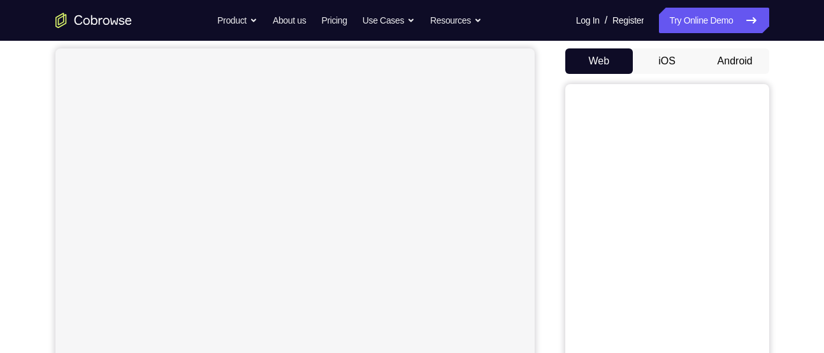
scroll to position [116, 0]
click at [731, 61] on button "Android" at bounding box center [735, 62] width 68 height 25
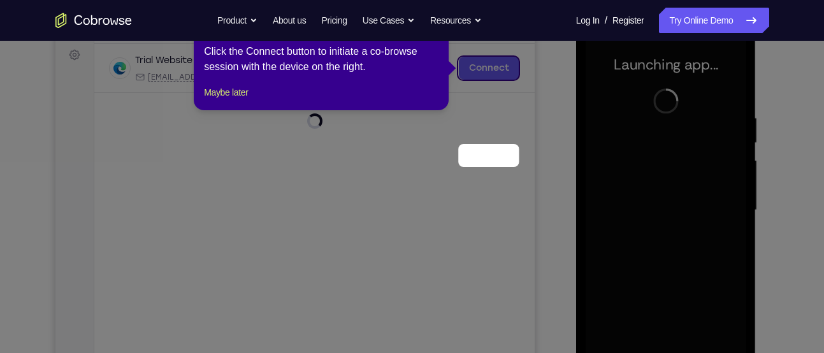
scroll to position [82, 0]
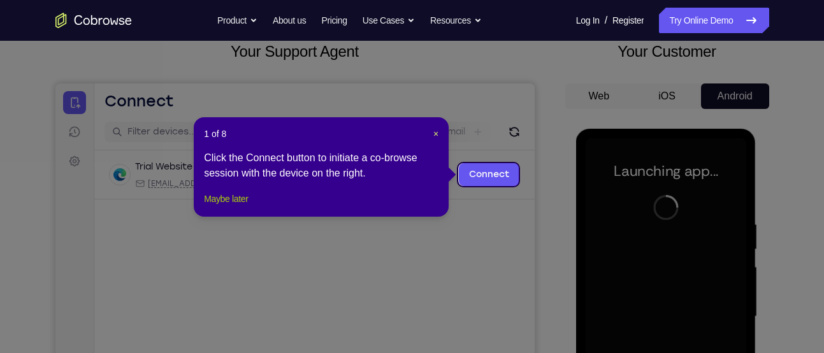
click at [225, 206] on button "Maybe later" at bounding box center [226, 198] width 44 height 15
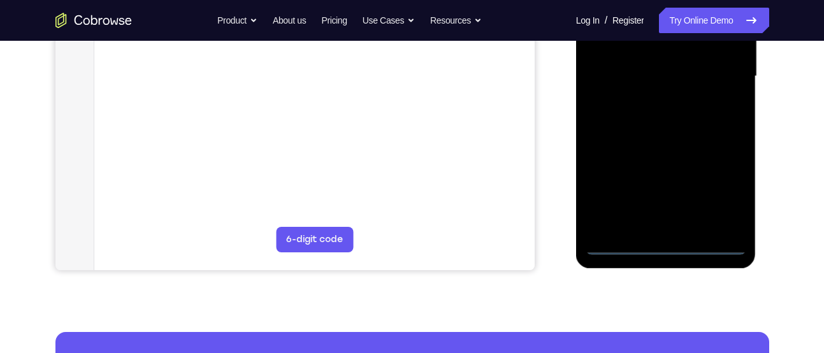
scroll to position [349, 0]
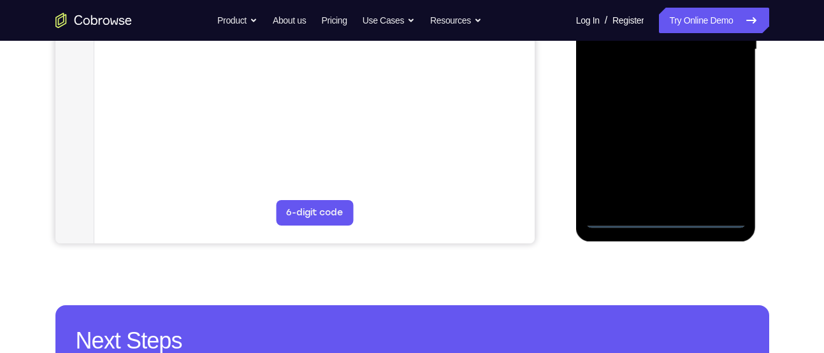
click at [700, 209] on div at bounding box center [665, 49] width 161 height 357
click at [710, 217] on div at bounding box center [665, 49] width 161 height 357
drag, startPoint x: 651, startPoint y: 130, endPoint x: 825, endPoint y: 124, distance: 174.0
click at [757, 124] on html "Online web based iOS Simulators and Android Emulators. Run iPhone, iPad, Mobile…" at bounding box center [667, 53] width 182 height 382
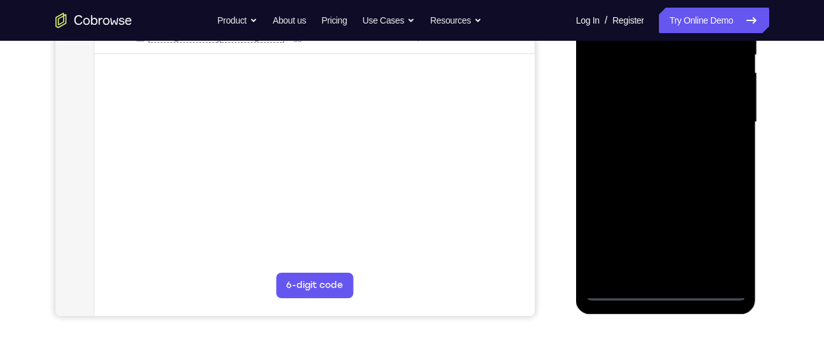
scroll to position [270, 0]
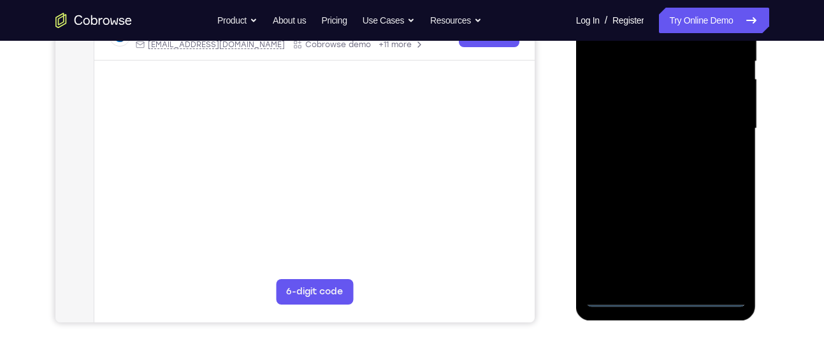
click at [604, 115] on div at bounding box center [665, 128] width 161 height 357
click at [728, 245] on div at bounding box center [665, 128] width 161 height 357
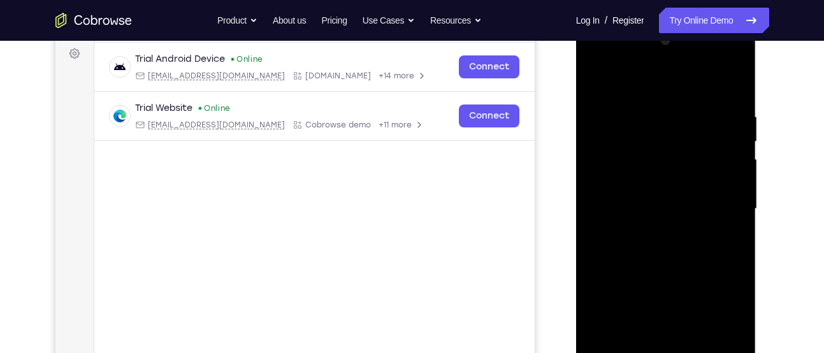
scroll to position [189, 0]
click at [633, 76] on div at bounding box center [665, 209] width 161 height 357
click at [726, 201] on div at bounding box center [665, 209] width 161 height 357
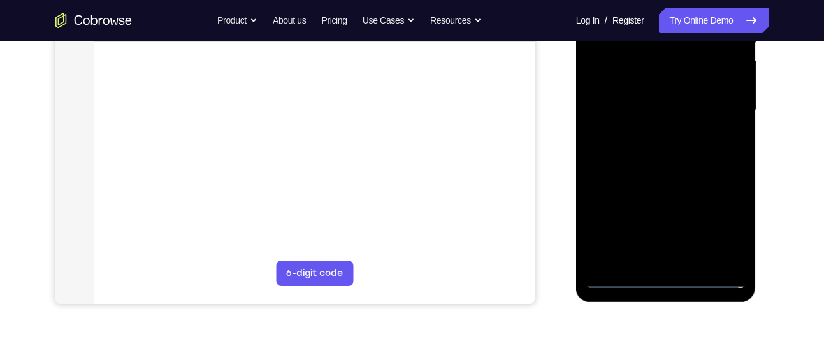
scroll to position [292, 0]
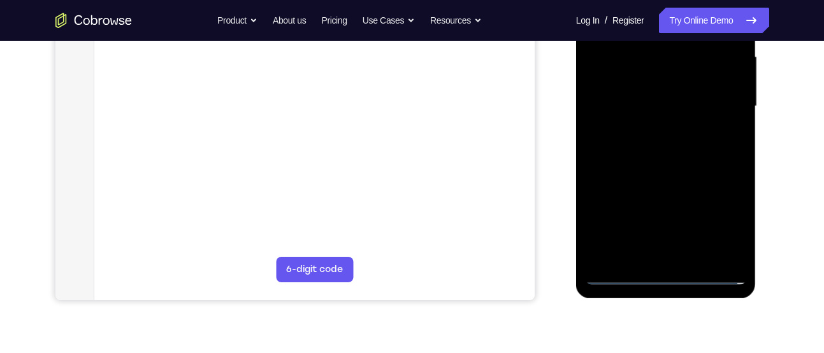
click at [675, 255] on div at bounding box center [665, 106] width 161 height 357
click at [642, 165] on div at bounding box center [665, 106] width 161 height 357
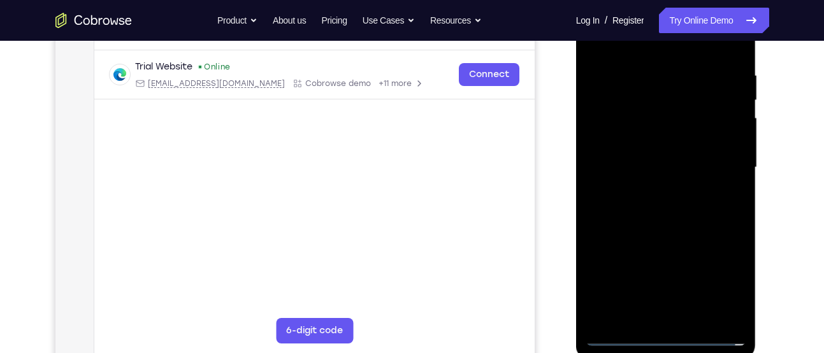
click at [651, 106] on div at bounding box center [665, 167] width 161 height 357
click at [650, 133] on div at bounding box center [665, 167] width 161 height 357
click at [652, 234] on div at bounding box center [665, 167] width 161 height 357
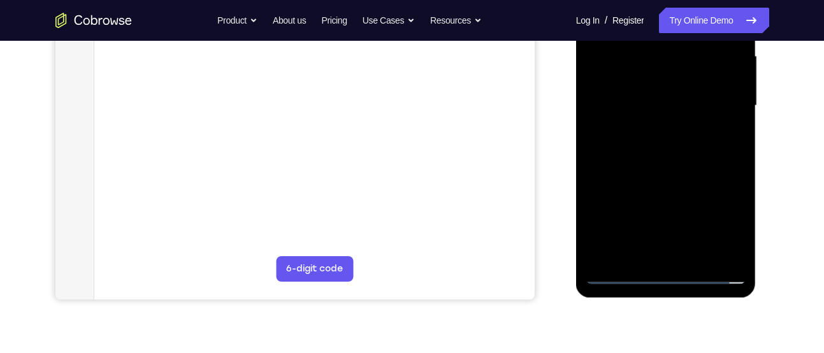
scroll to position [294, 0]
click at [660, 261] on div at bounding box center [665, 105] width 161 height 357
click at [663, 254] on div at bounding box center [665, 105] width 161 height 357
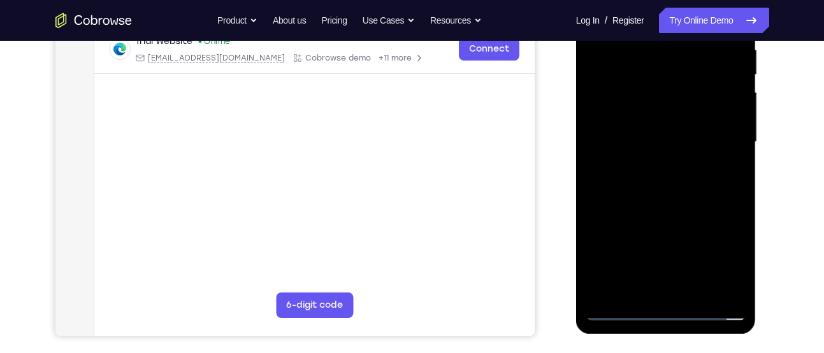
scroll to position [256, 0]
click at [710, 313] on div at bounding box center [665, 142] width 161 height 357
drag, startPoint x: 634, startPoint y: 215, endPoint x: 761, endPoint y: 209, distance: 127.6
click at [757, 209] on html "Online web based iOS Simulators and Android Emulators. Run iPhone, iPad, Mobile…" at bounding box center [667, 146] width 182 height 382
click at [602, 135] on div at bounding box center [665, 142] width 161 height 357
